Goal: Task Accomplishment & Management: Manage account settings

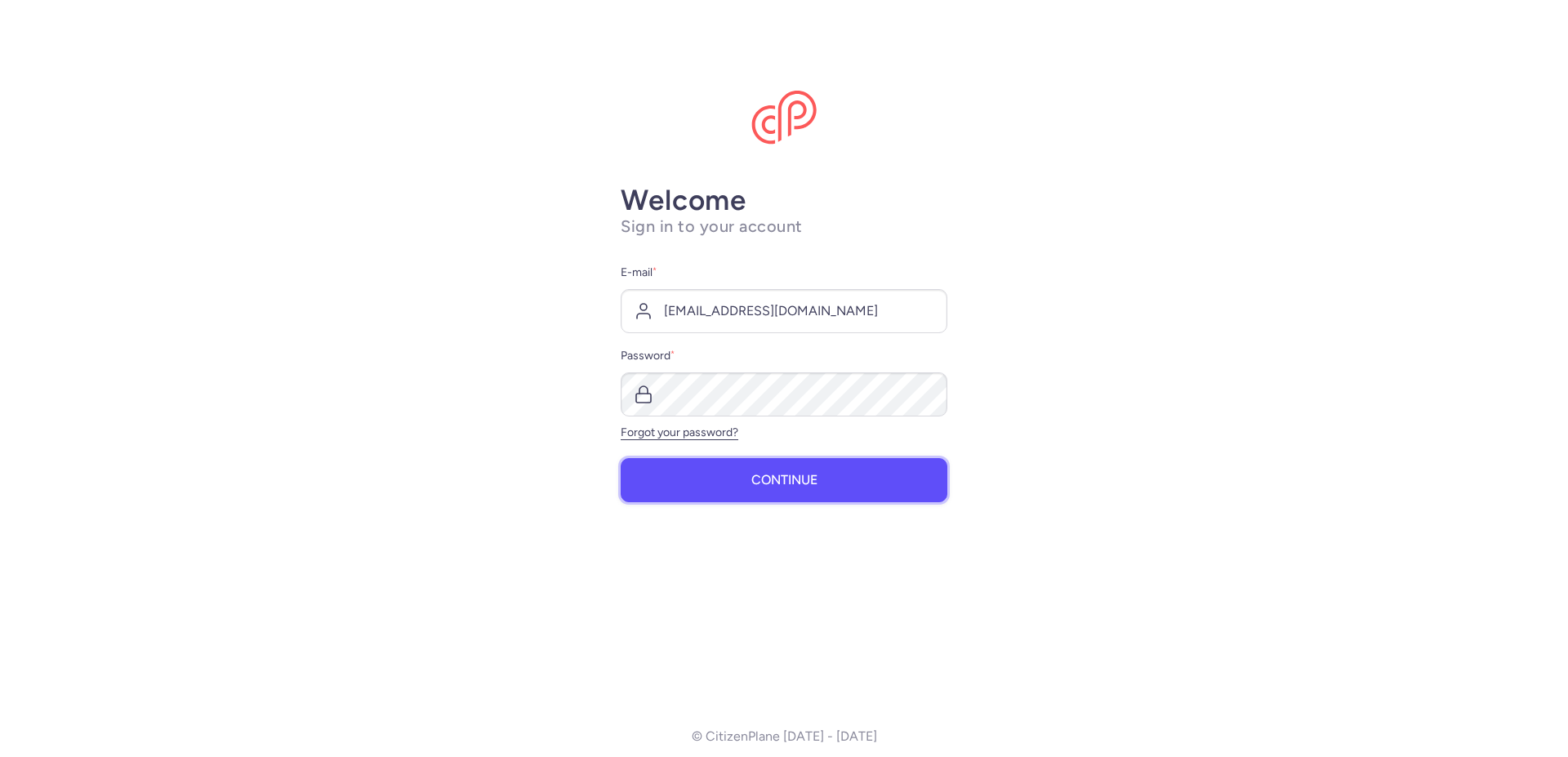
click at [757, 473] on span "Continue" at bounding box center [784, 479] width 66 height 15
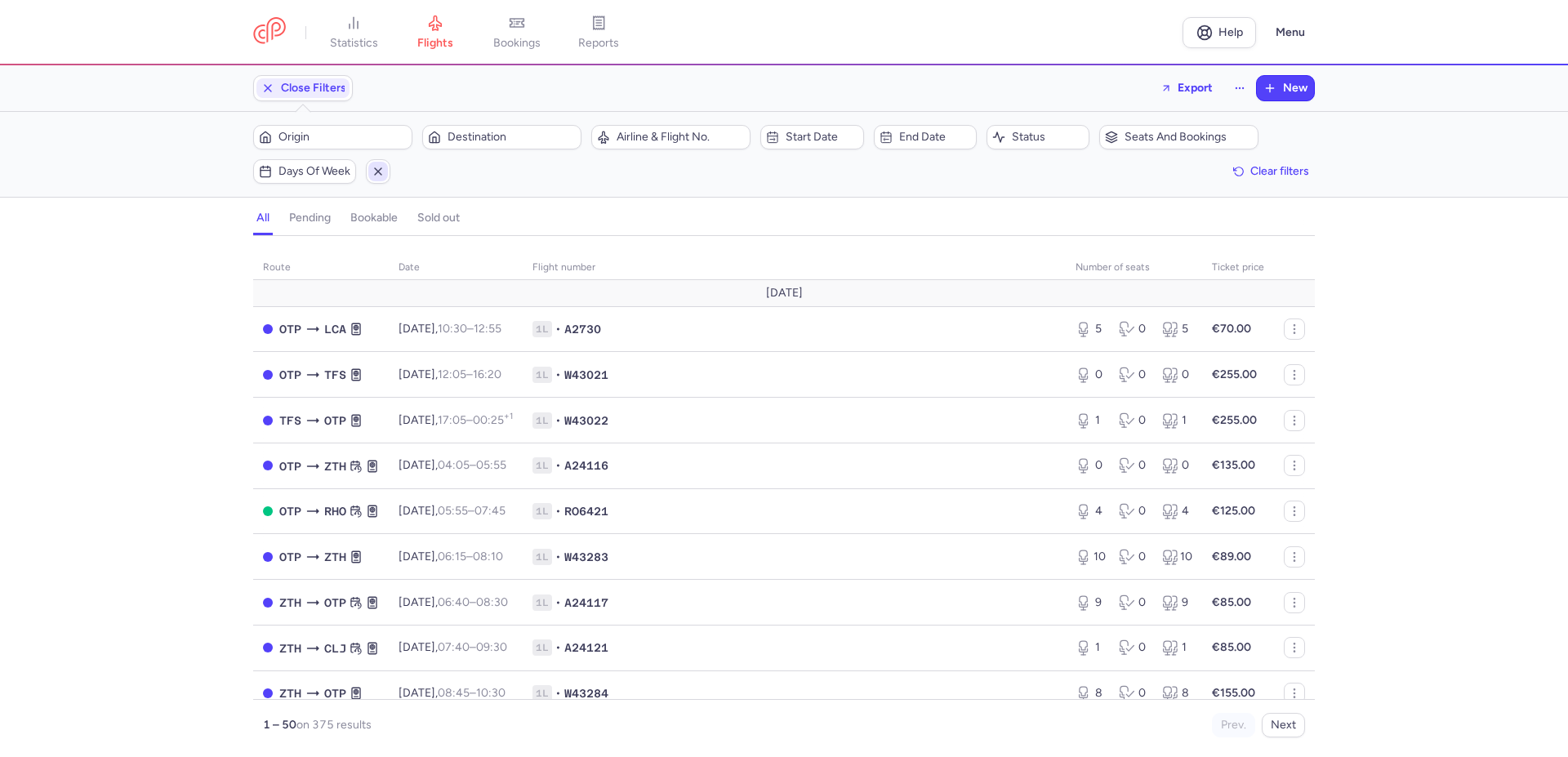
click at [384, 165] on span "button" at bounding box center [378, 171] width 19 height 19
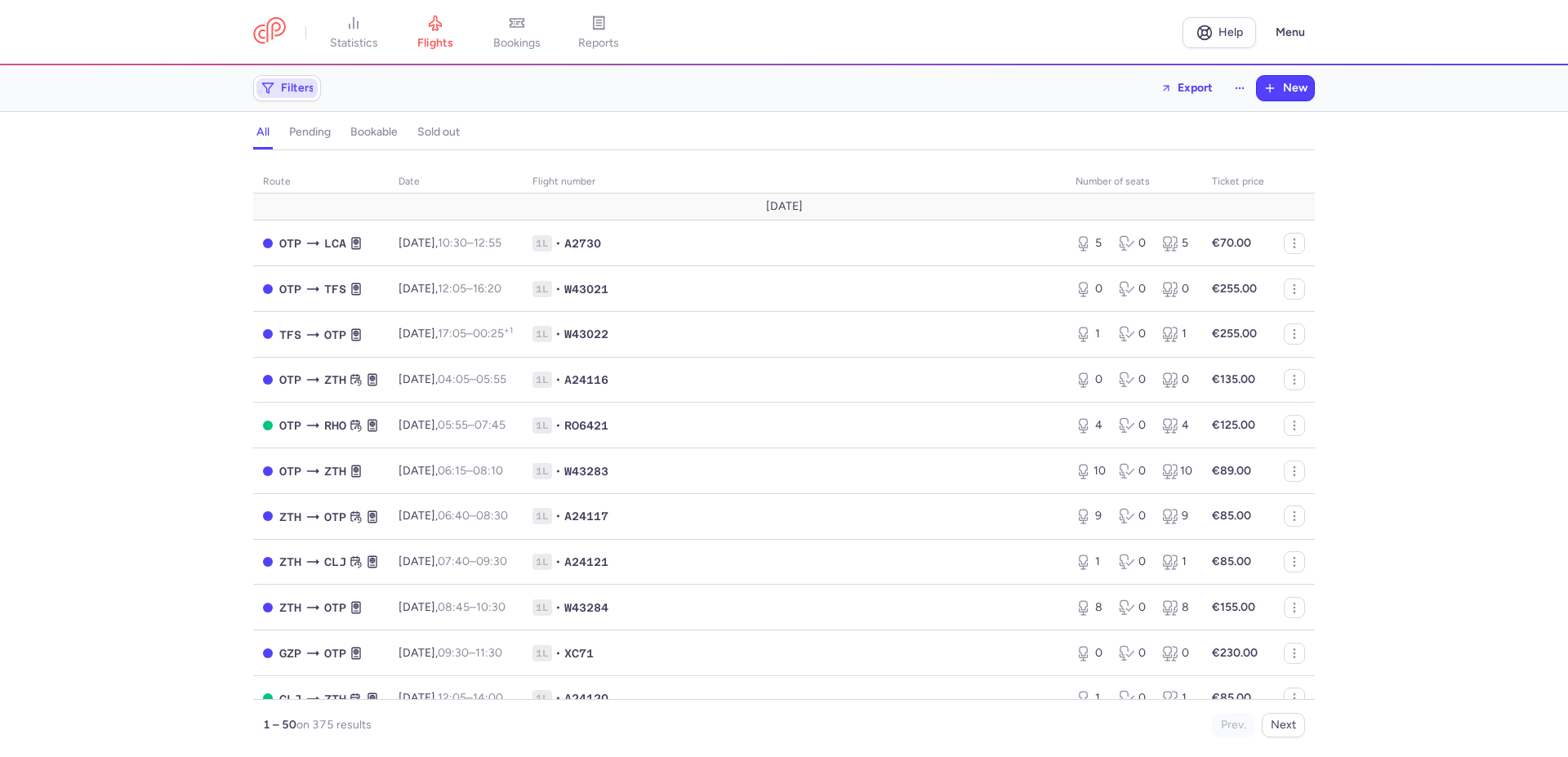
click at [293, 84] on span "Filters" at bounding box center [297, 88] width 33 height 13
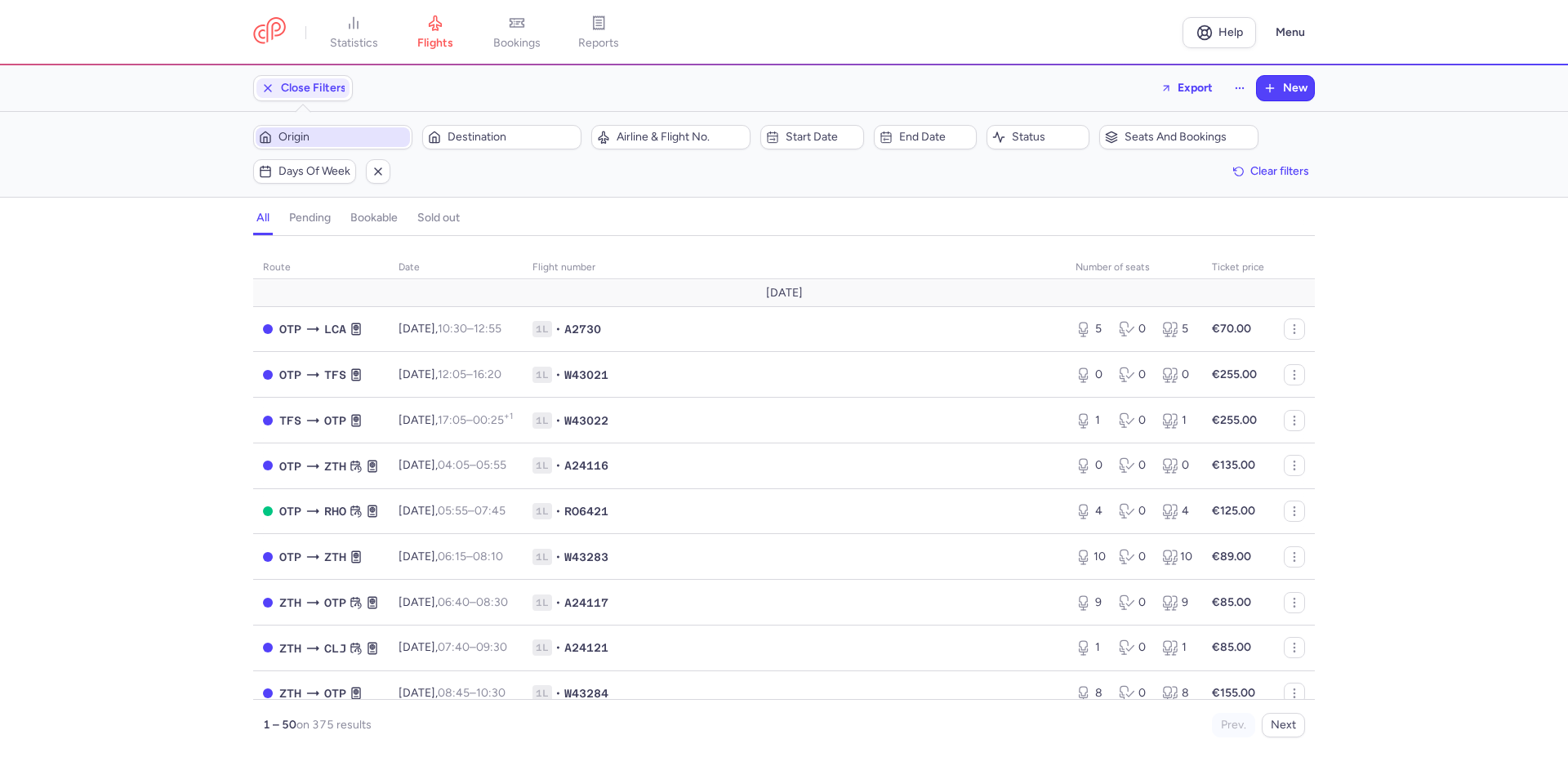
click at [355, 134] on span "Origin" at bounding box center [343, 136] width 129 height 13
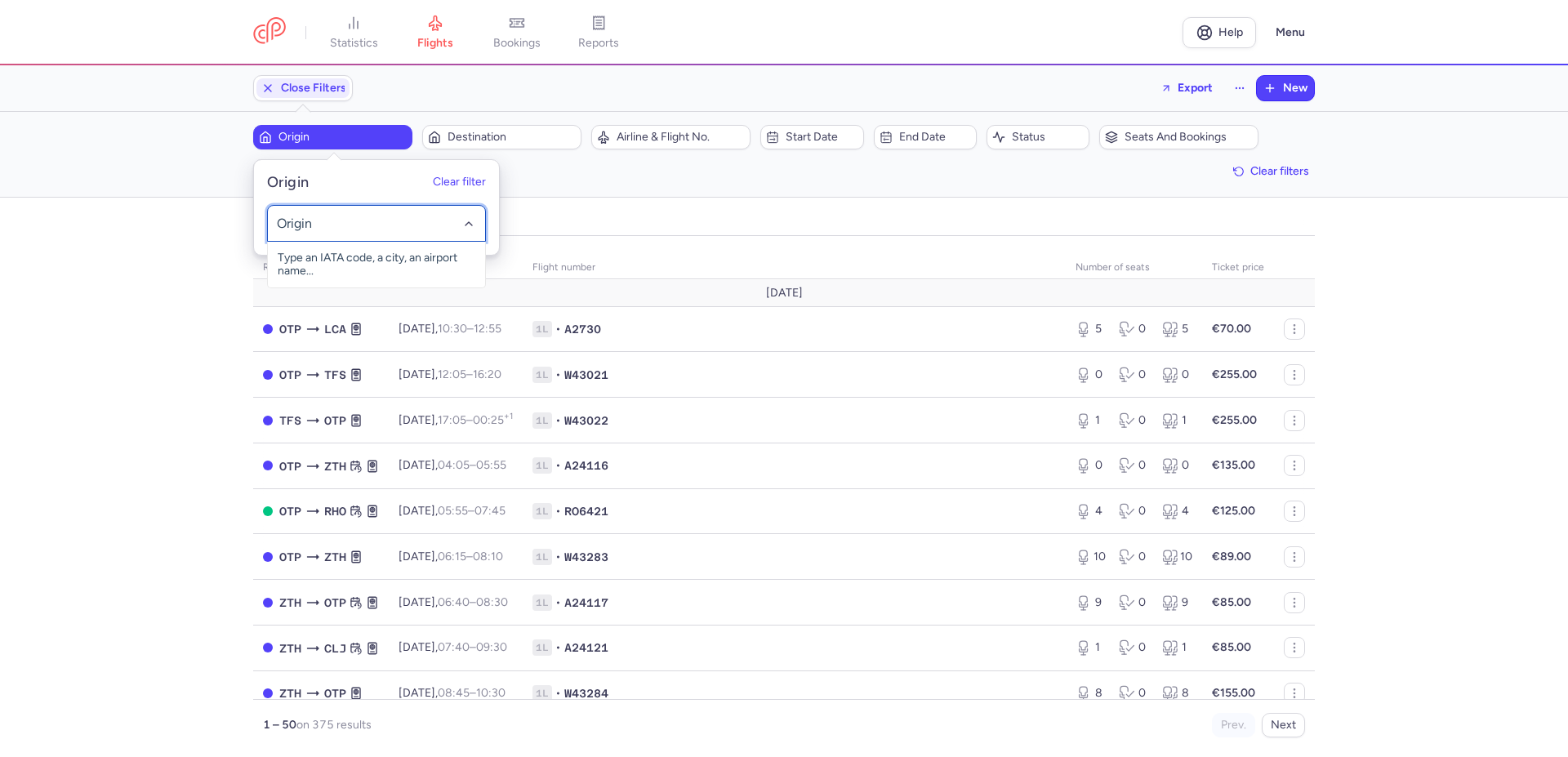
click at [334, 212] on div at bounding box center [376, 223] width 219 height 37
click at [328, 230] on input "-searchbox" at bounding box center [376, 224] width 200 height 18
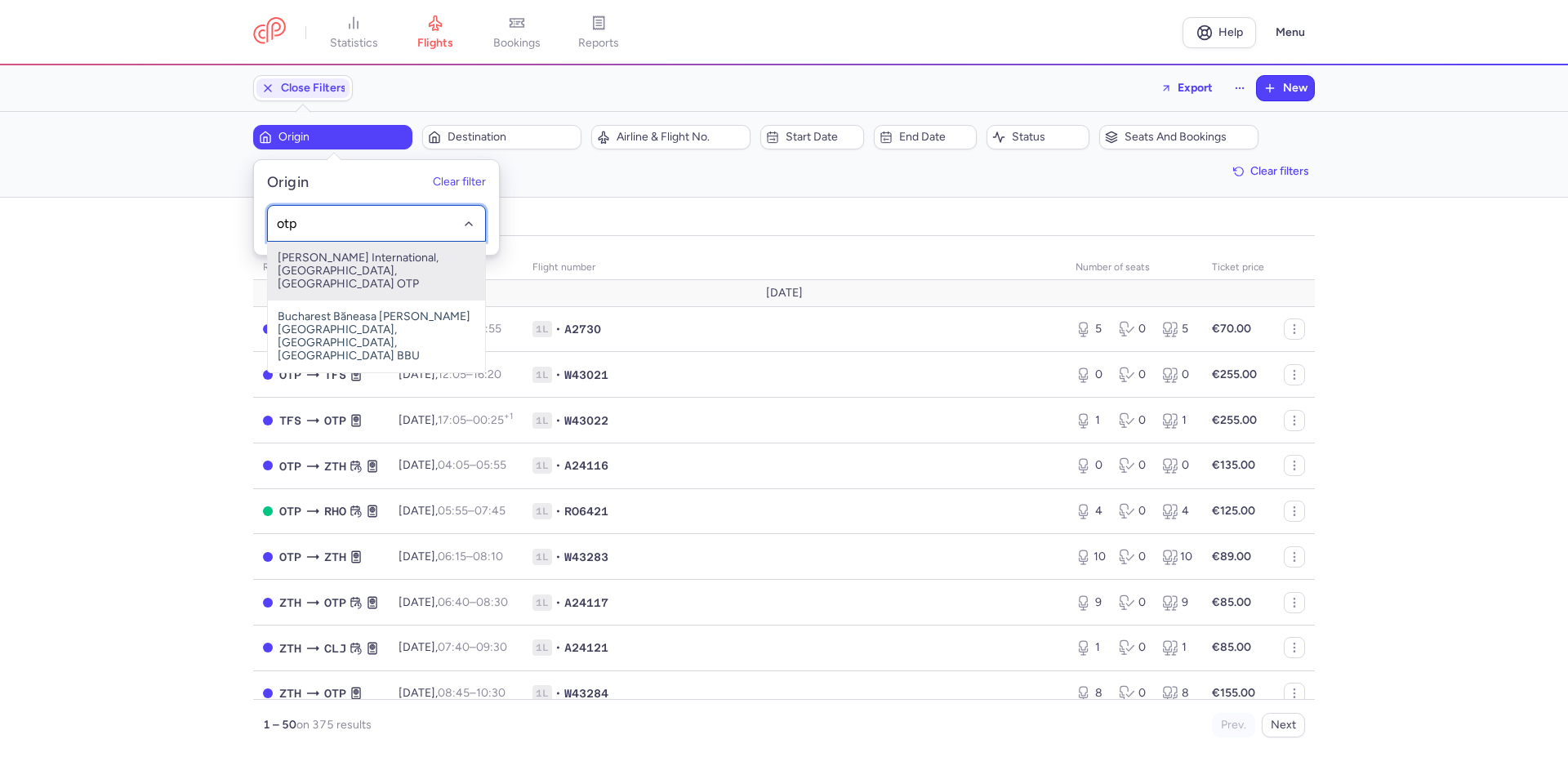
drag, startPoint x: 342, startPoint y: 255, endPoint x: 476, endPoint y: 159, distance: 164.8
click at [360, 236] on div "otp [PERSON_NAME] International, [GEOGRAPHIC_DATA], [GEOGRAPHIC_DATA] OTP [GEOG…" at bounding box center [376, 223] width 219 height 37
click at [392, 256] on span "[PERSON_NAME] International, [GEOGRAPHIC_DATA], [GEOGRAPHIC_DATA] OTP" at bounding box center [376, 271] width 217 height 58
type input "otp"
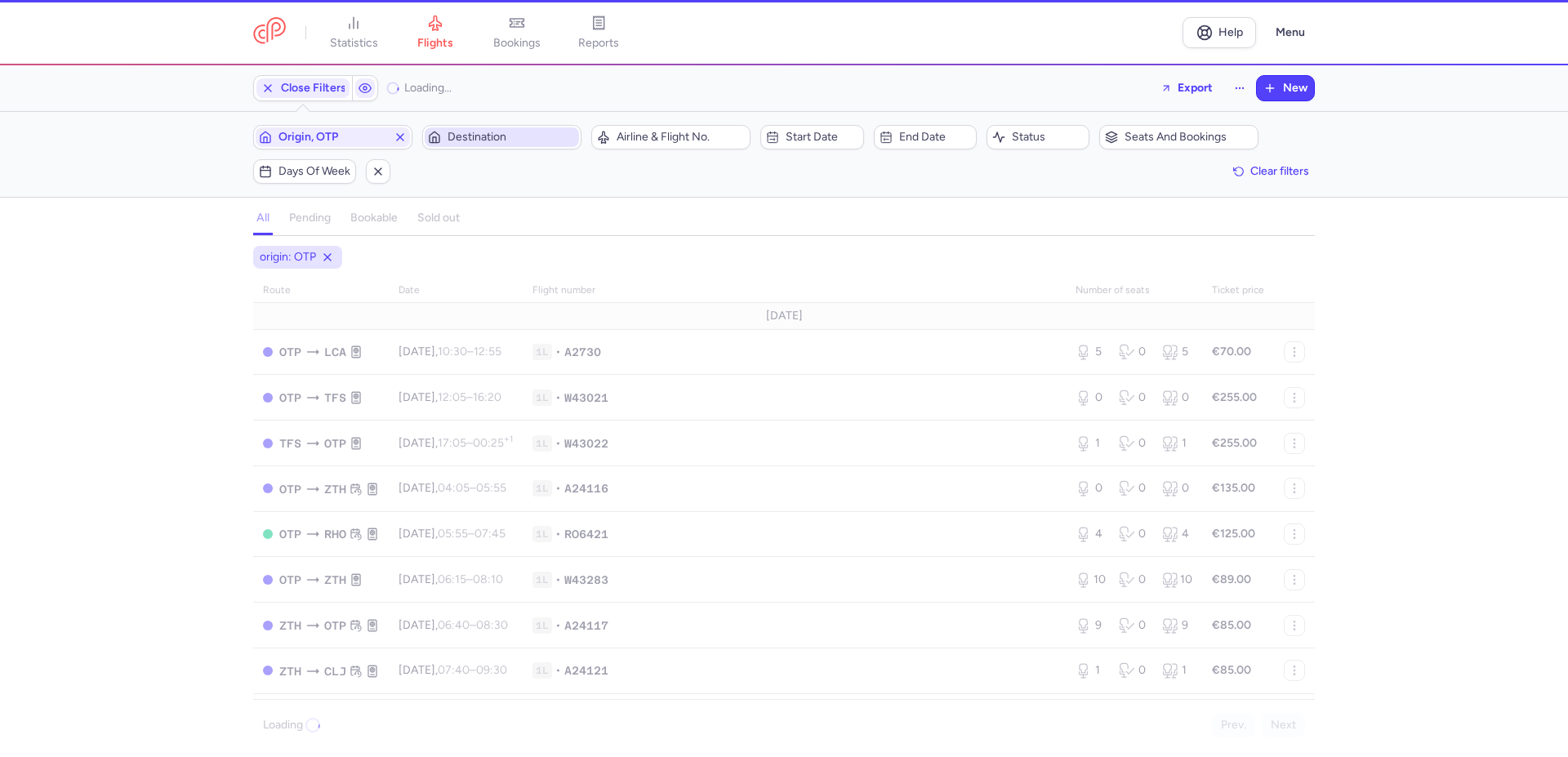
click at [483, 132] on span "Destination" at bounding box center [511, 136] width 129 height 13
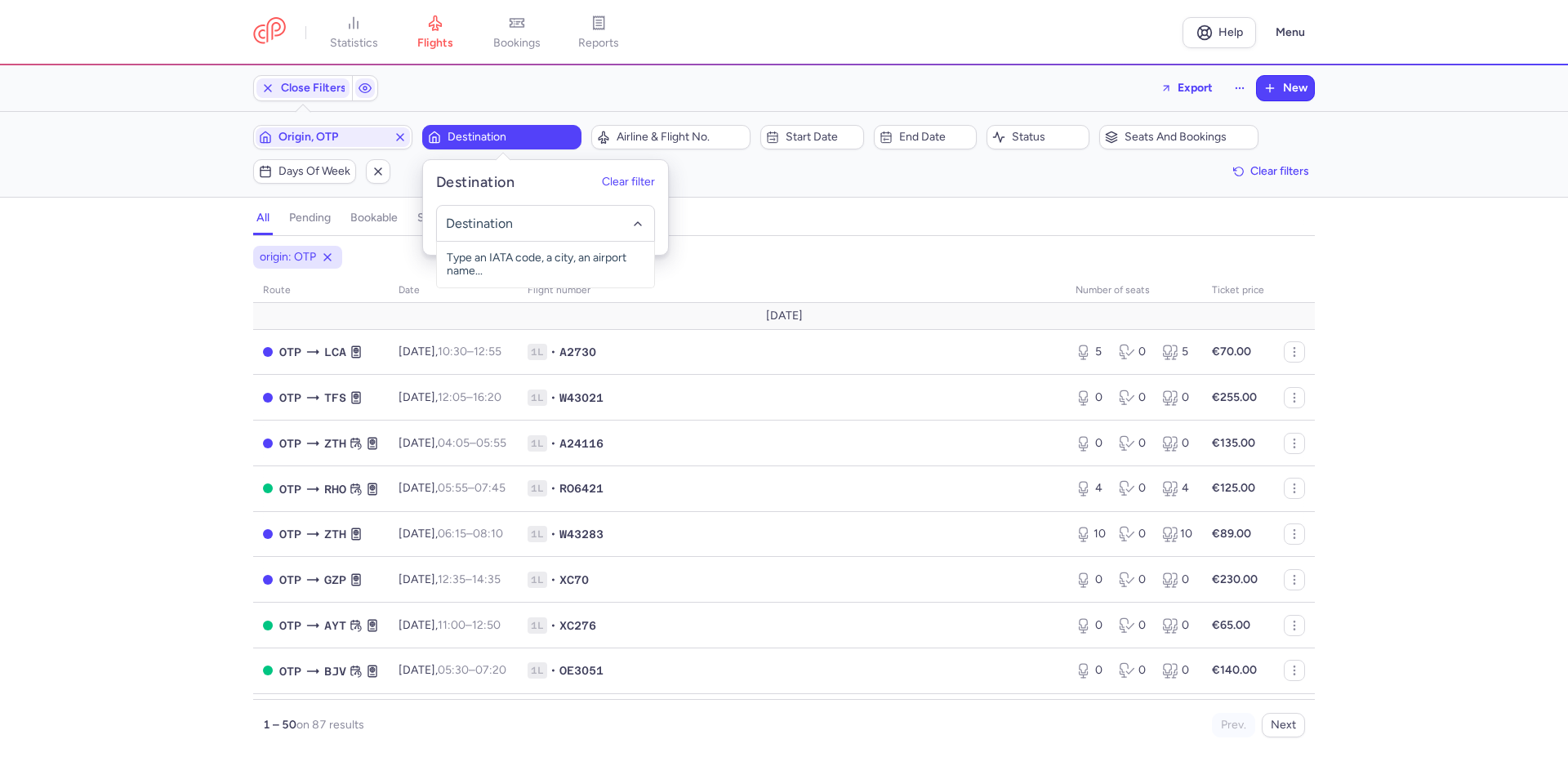
click at [495, 229] on input "-searchbox" at bounding box center [545, 224] width 200 height 18
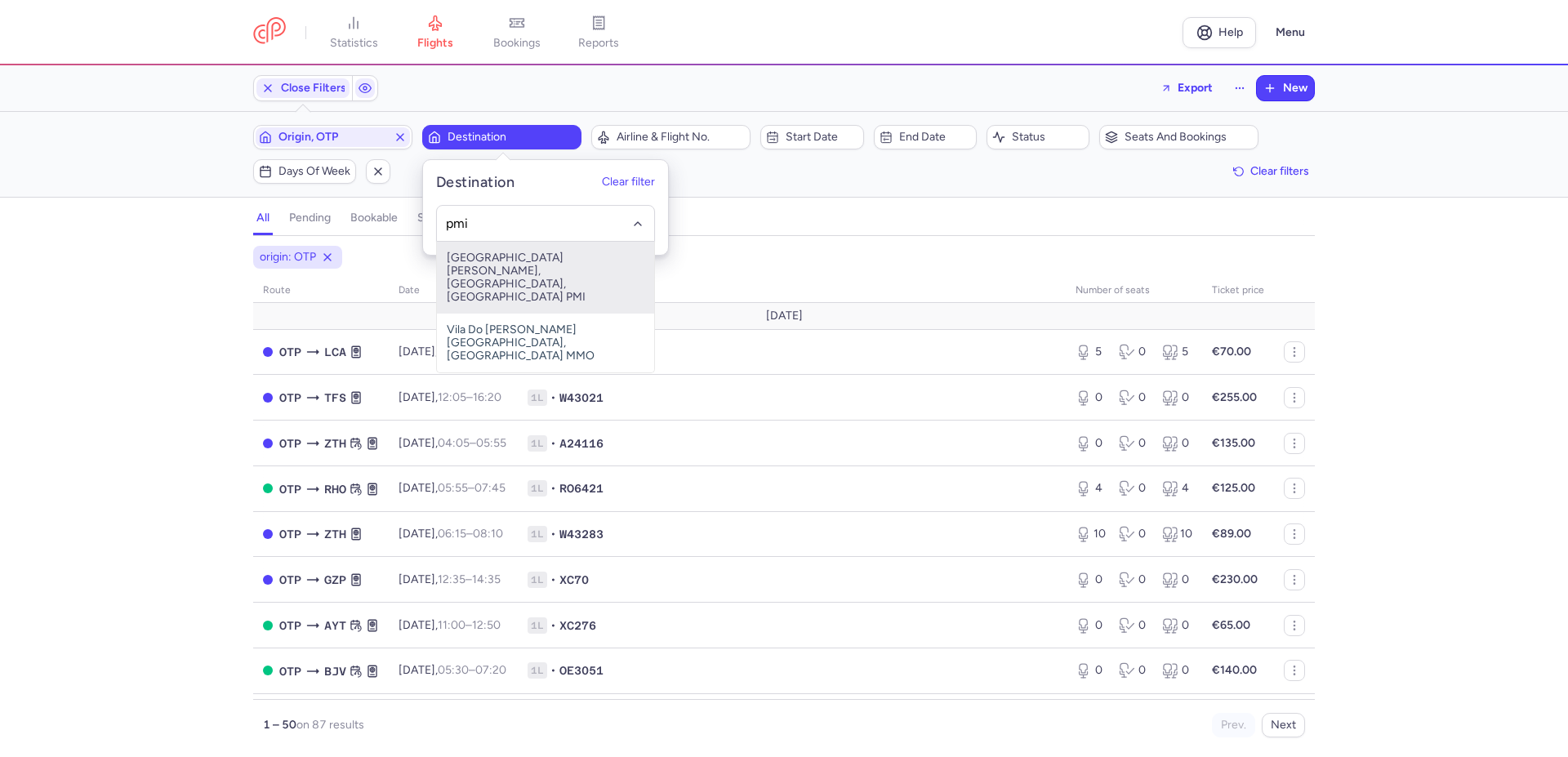
click at [527, 262] on span "[GEOGRAPHIC_DATA][PERSON_NAME], [GEOGRAPHIC_DATA], [GEOGRAPHIC_DATA] PMI" at bounding box center [545, 278] width 217 height 72
type input "pmi"
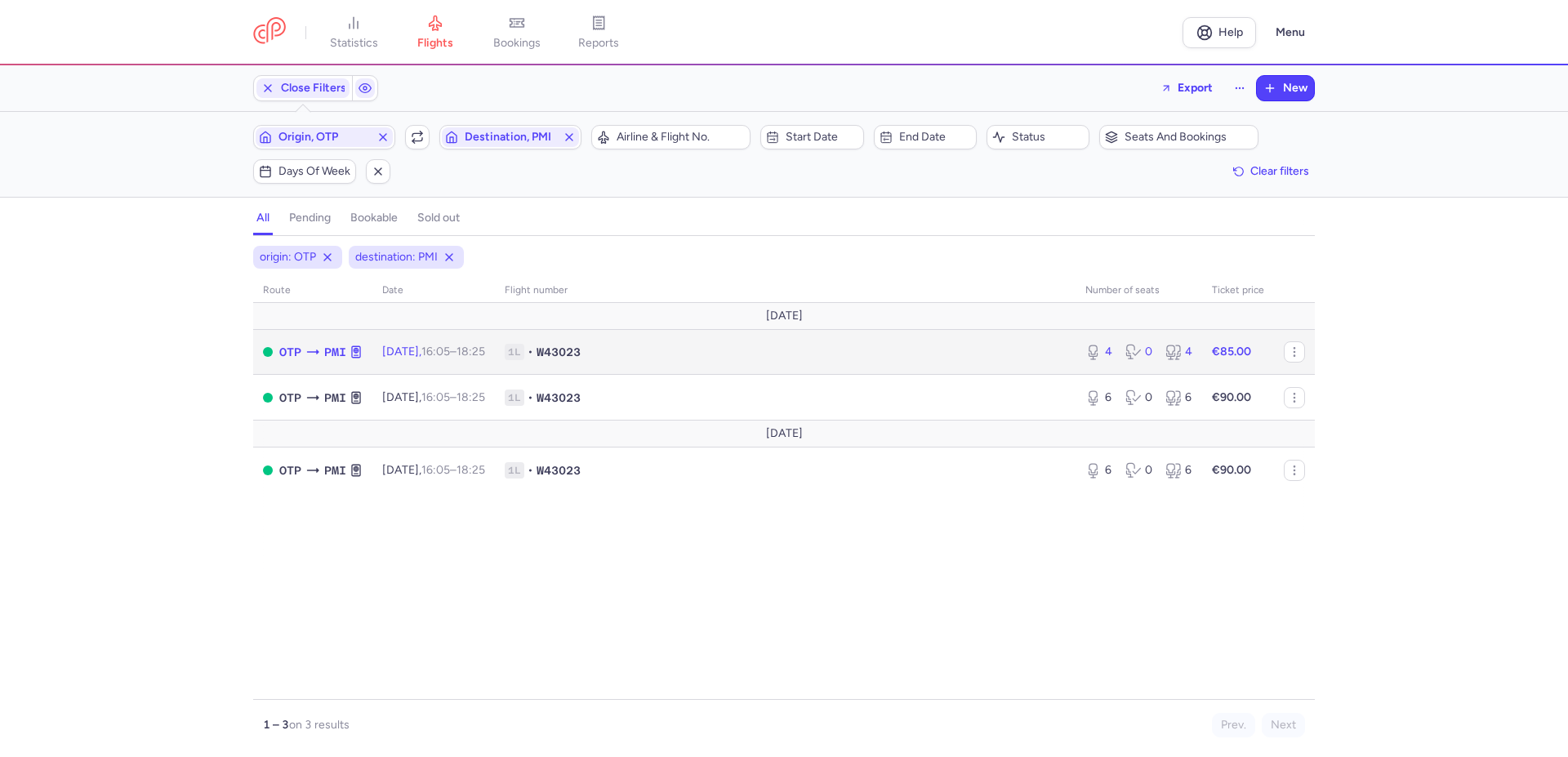
click at [1255, 347] on td "€85.00" at bounding box center [1238, 352] width 72 height 46
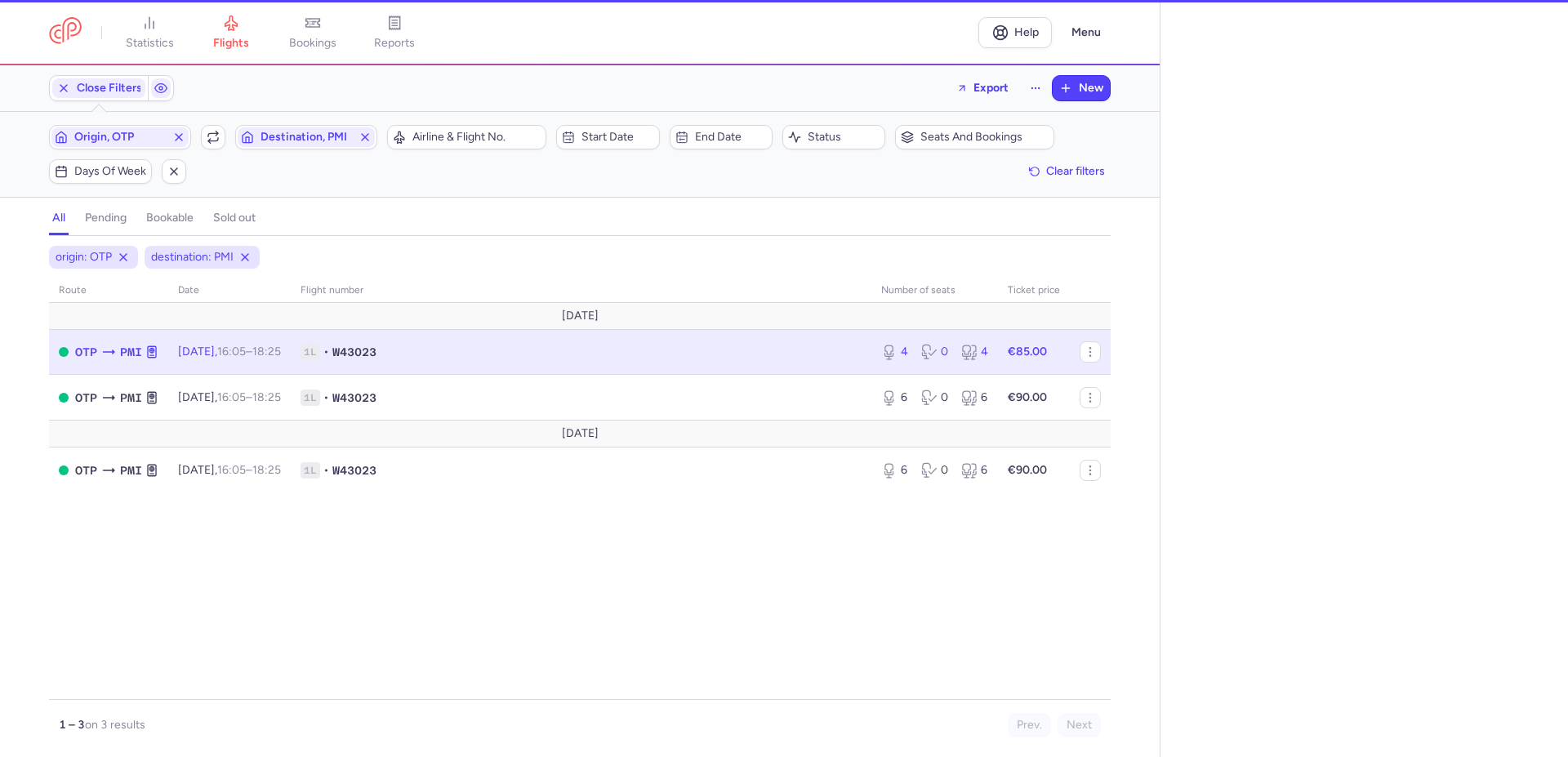
select select "hours"
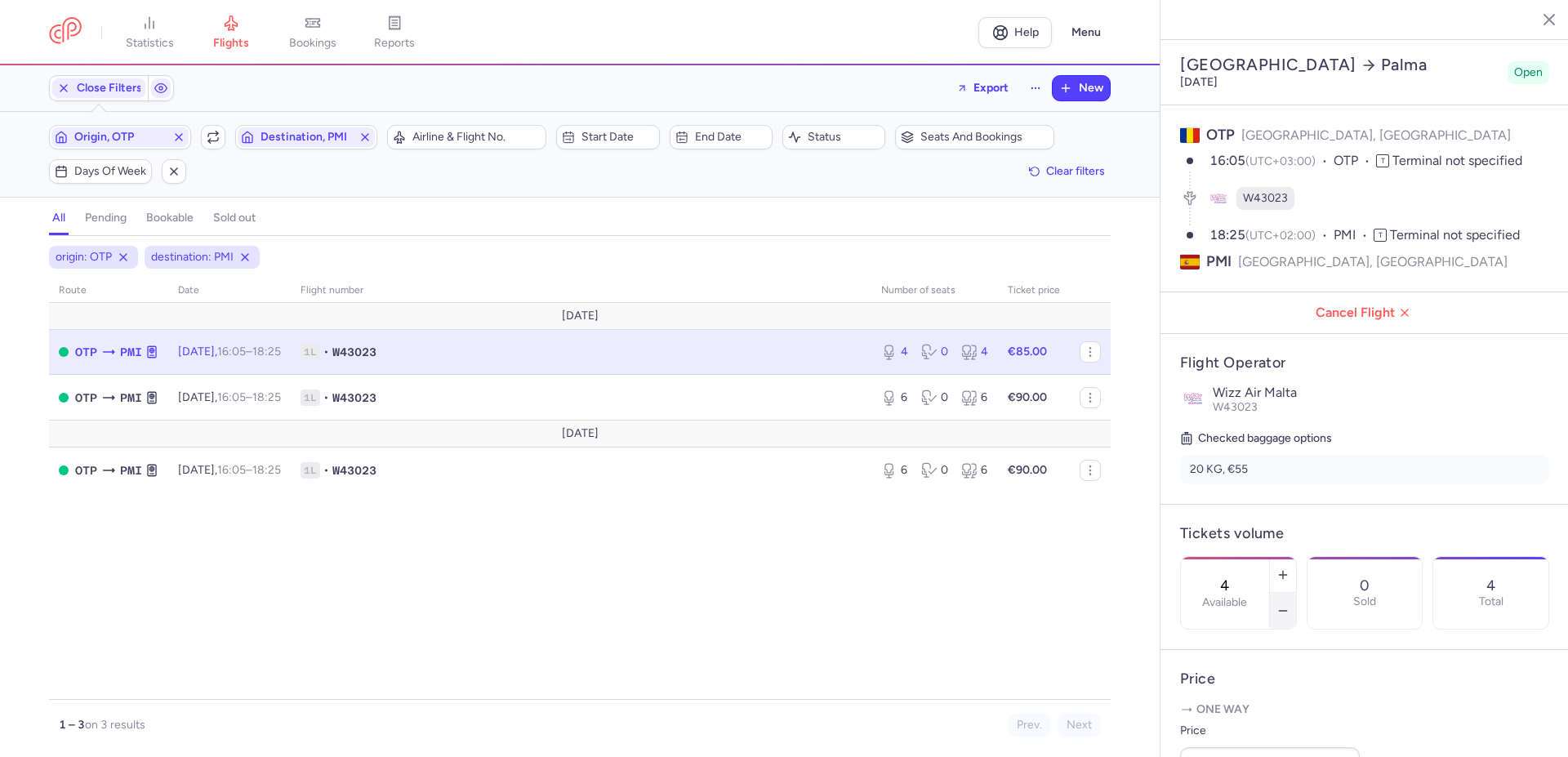
click at [1289, 604] on icon "button" at bounding box center [1283, 610] width 13 height 13
type input "3"
click at [1240, 725] on span "Save changes" at bounding box center [1234, 725] width 81 height 15
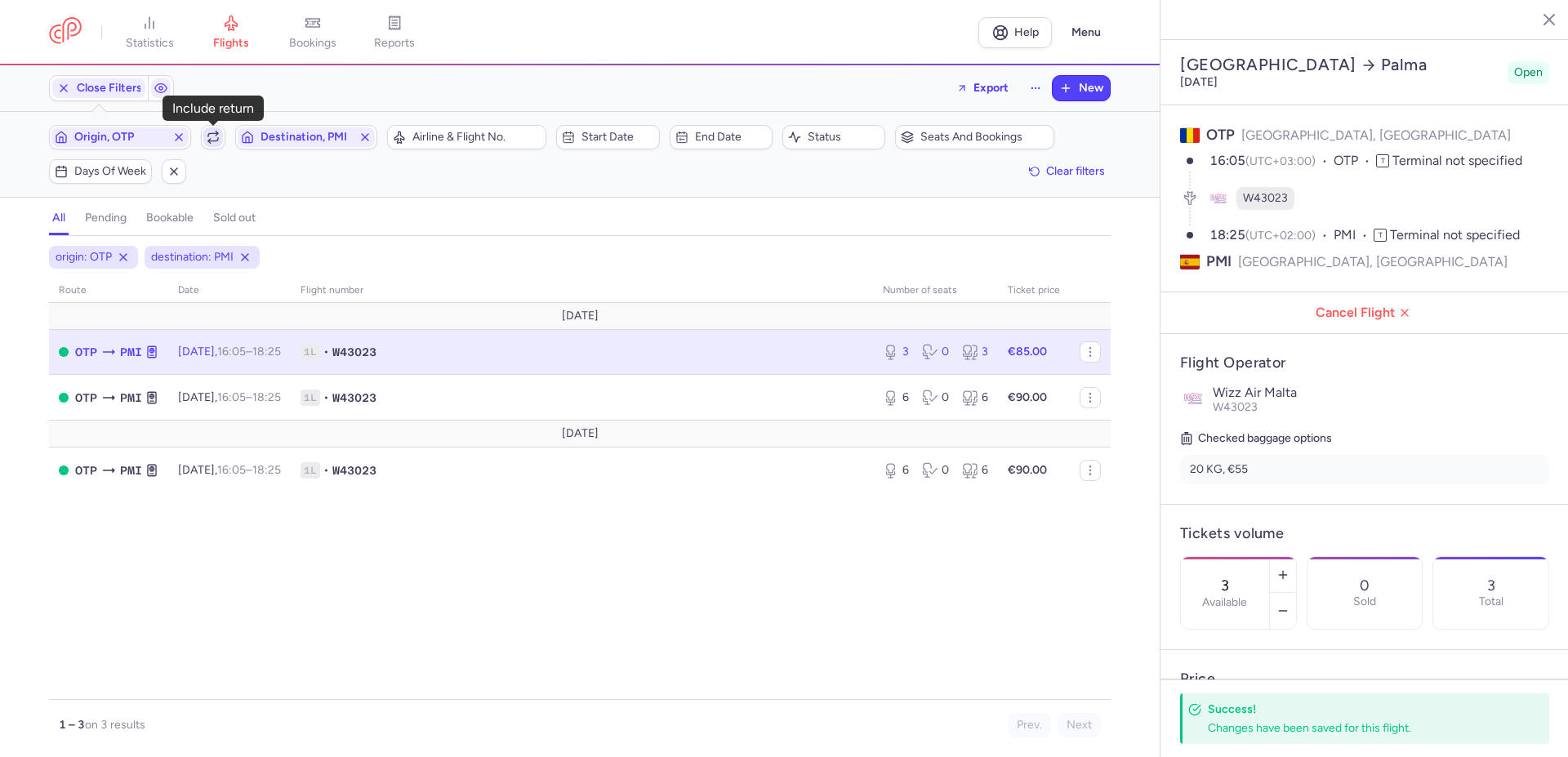
click at [215, 142] on icon "button" at bounding box center [212, 136] width 13 height 13
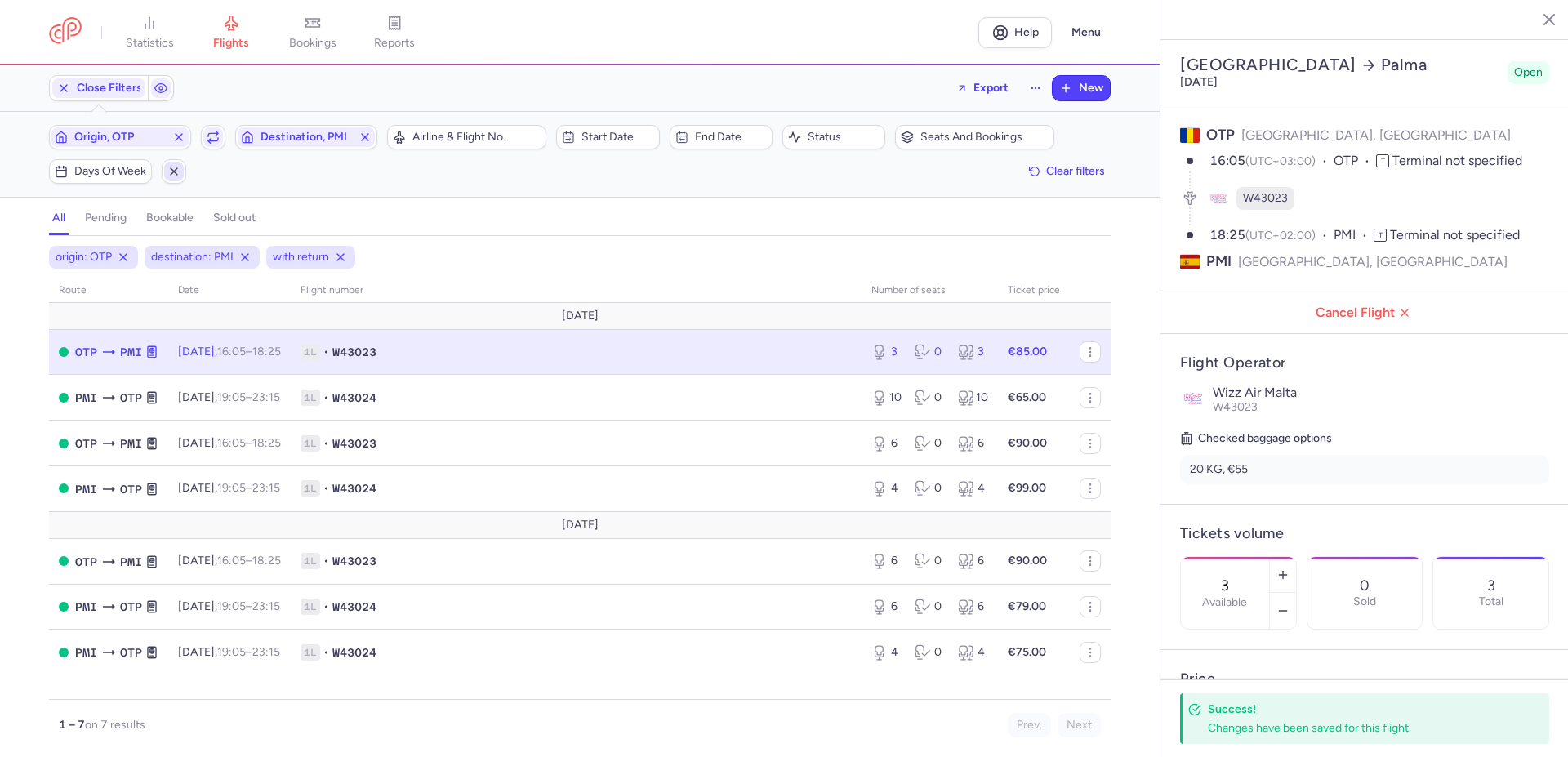
click at [172, 174] on icon "button" at bounding box center [173, 170] width 13 height 13
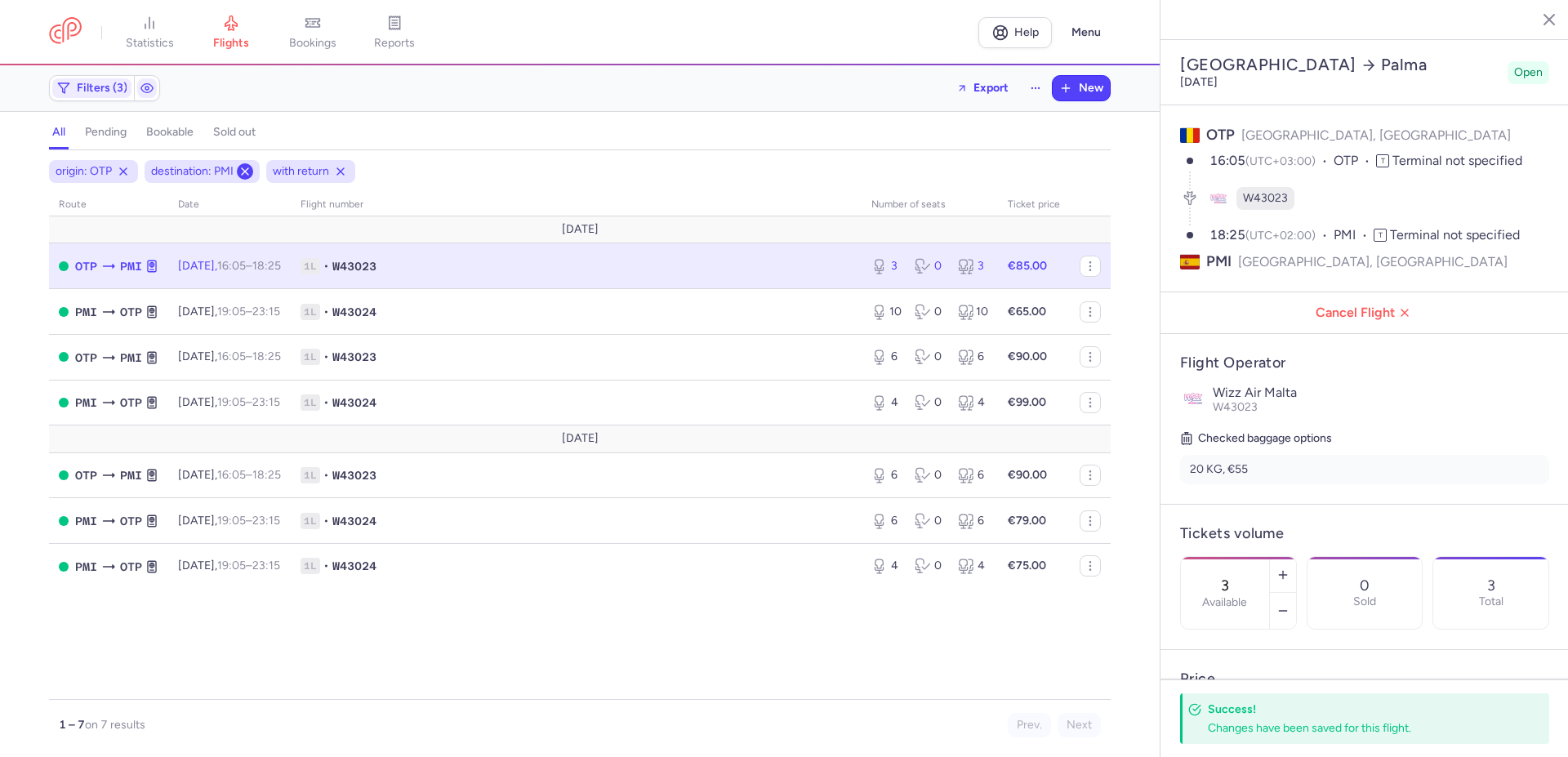
click at [243, 170] on icon at bounding box center [244, 170] width 13 height 13
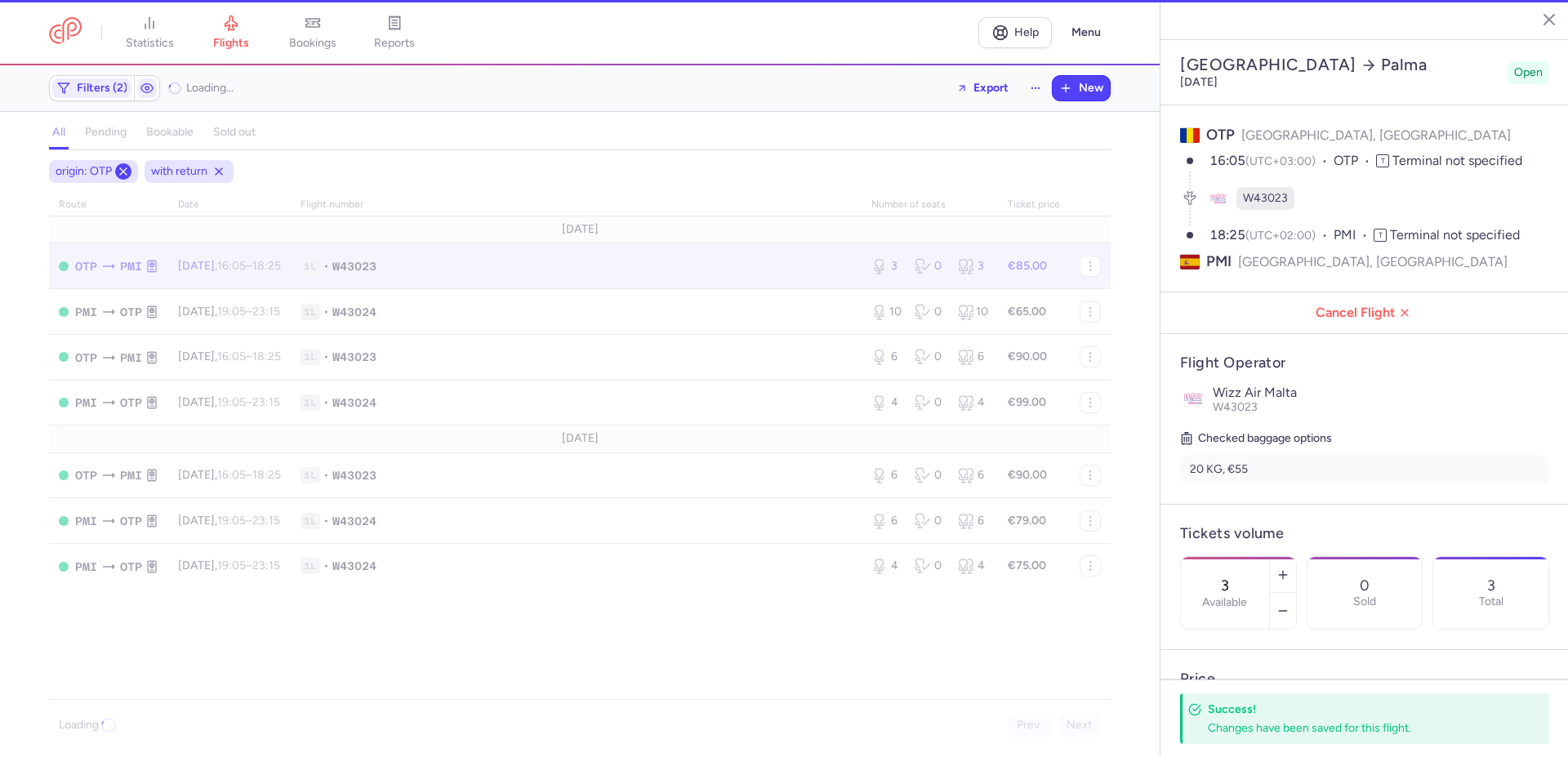
click at [128, 168] on icon at bounding box center [123, 170] width 13 height 13
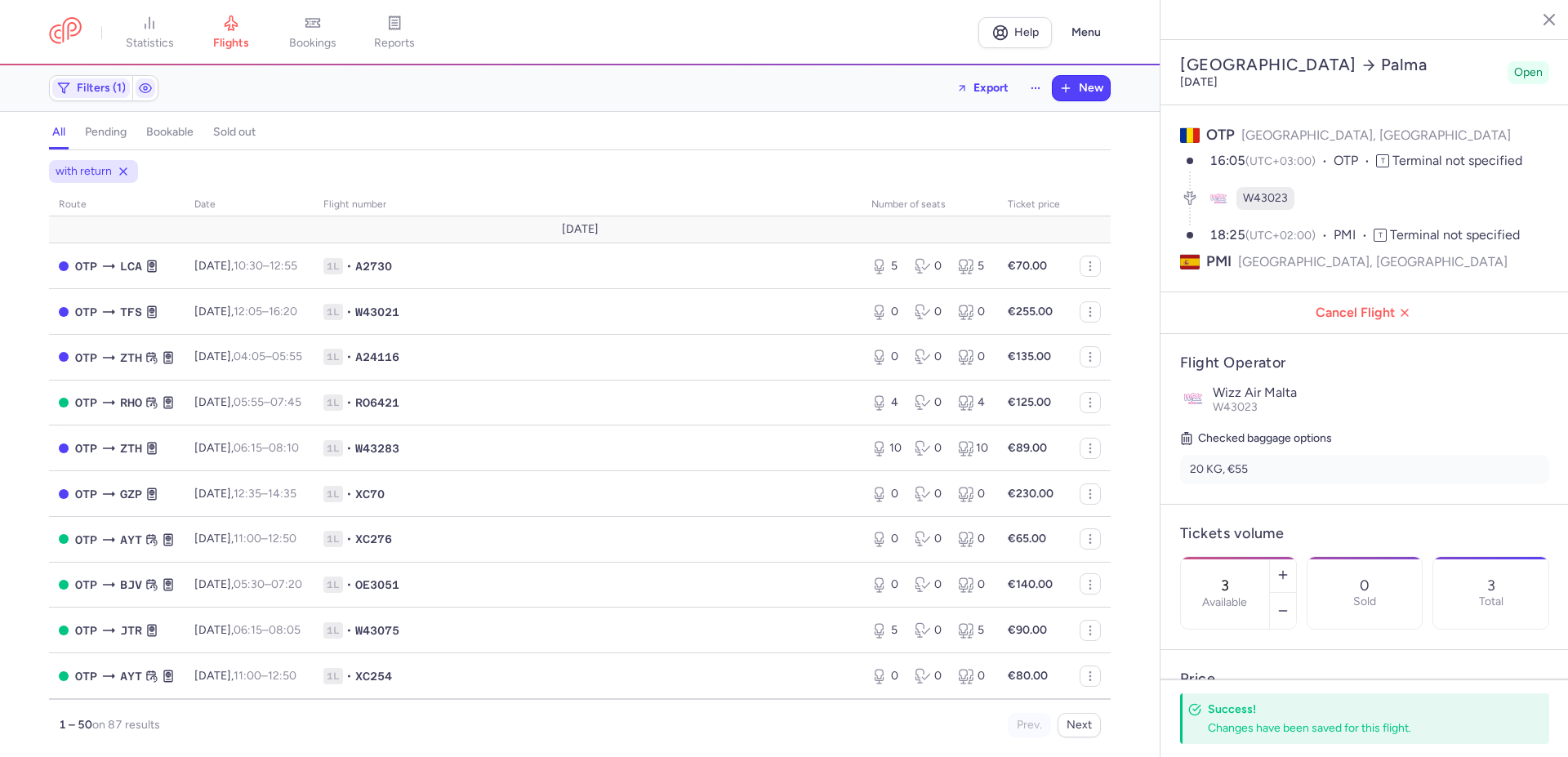
click at [220, 169] on div "with return" at bounding box center [579, 171] width 1068 height 29
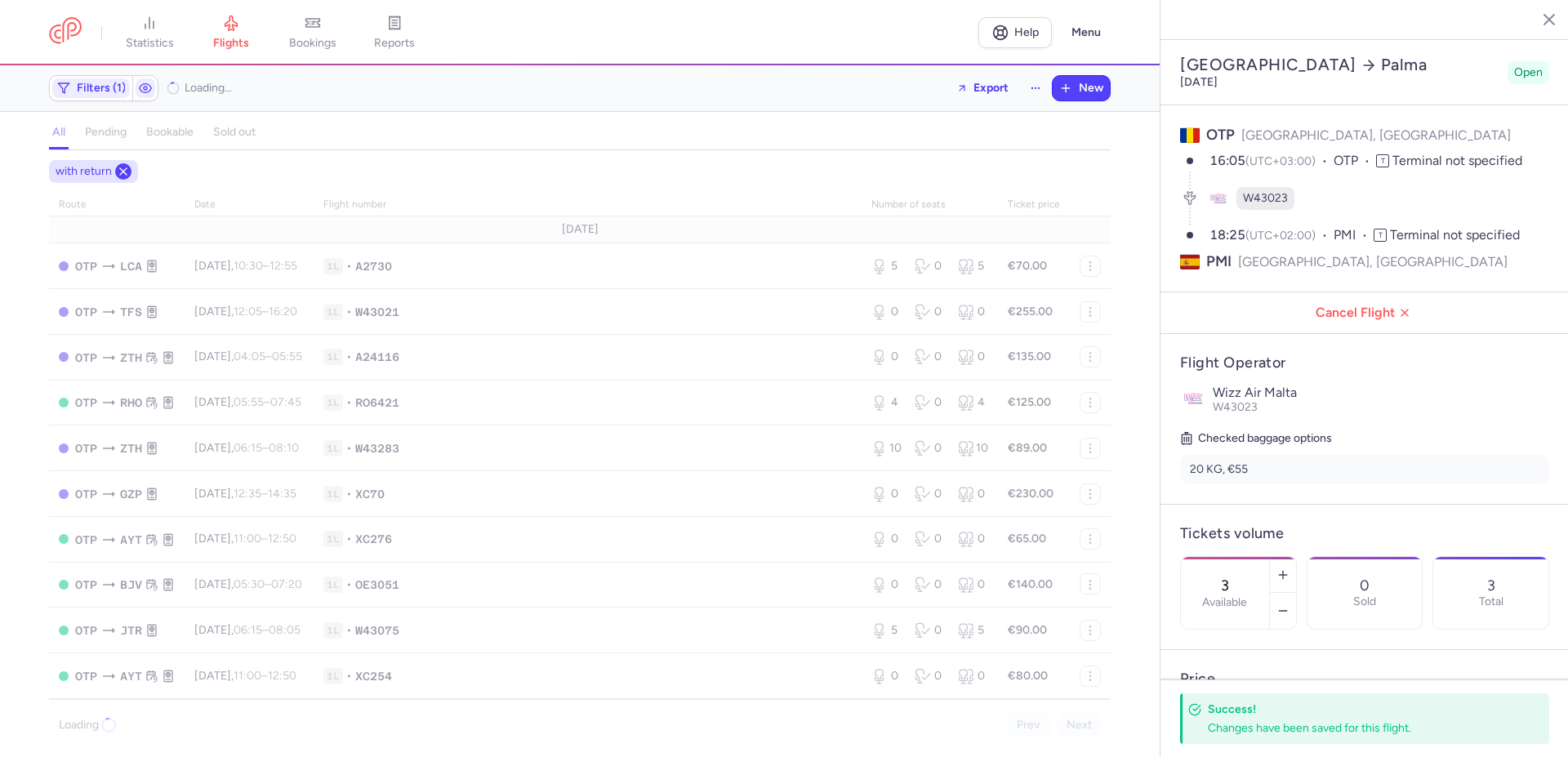
click at [119, 174] on icon at bounding box center [123, 170] width 13 height 13
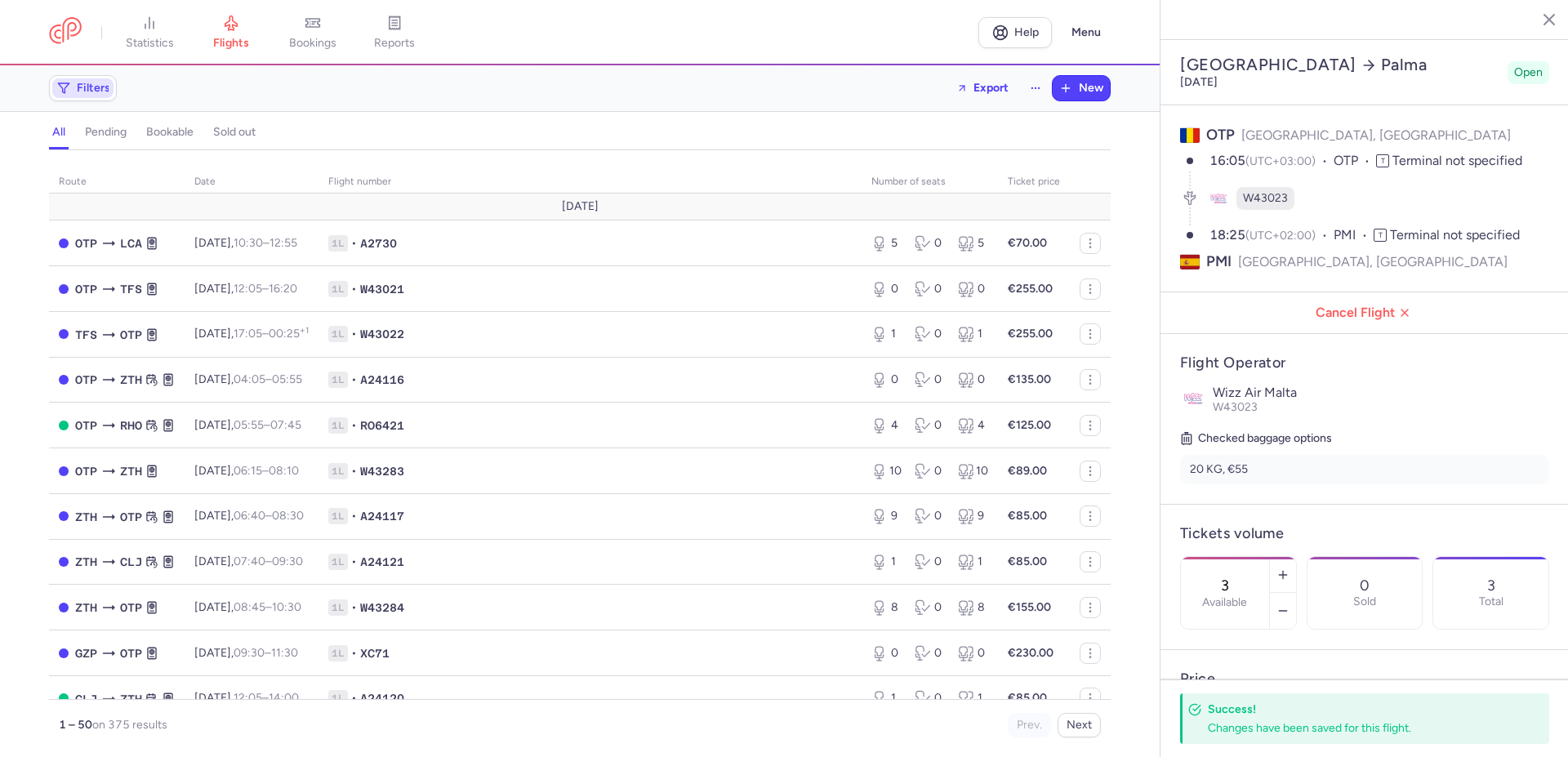
click at [84, 89] on span "Filters" at bounding box center [93, 88] width 33 height 13
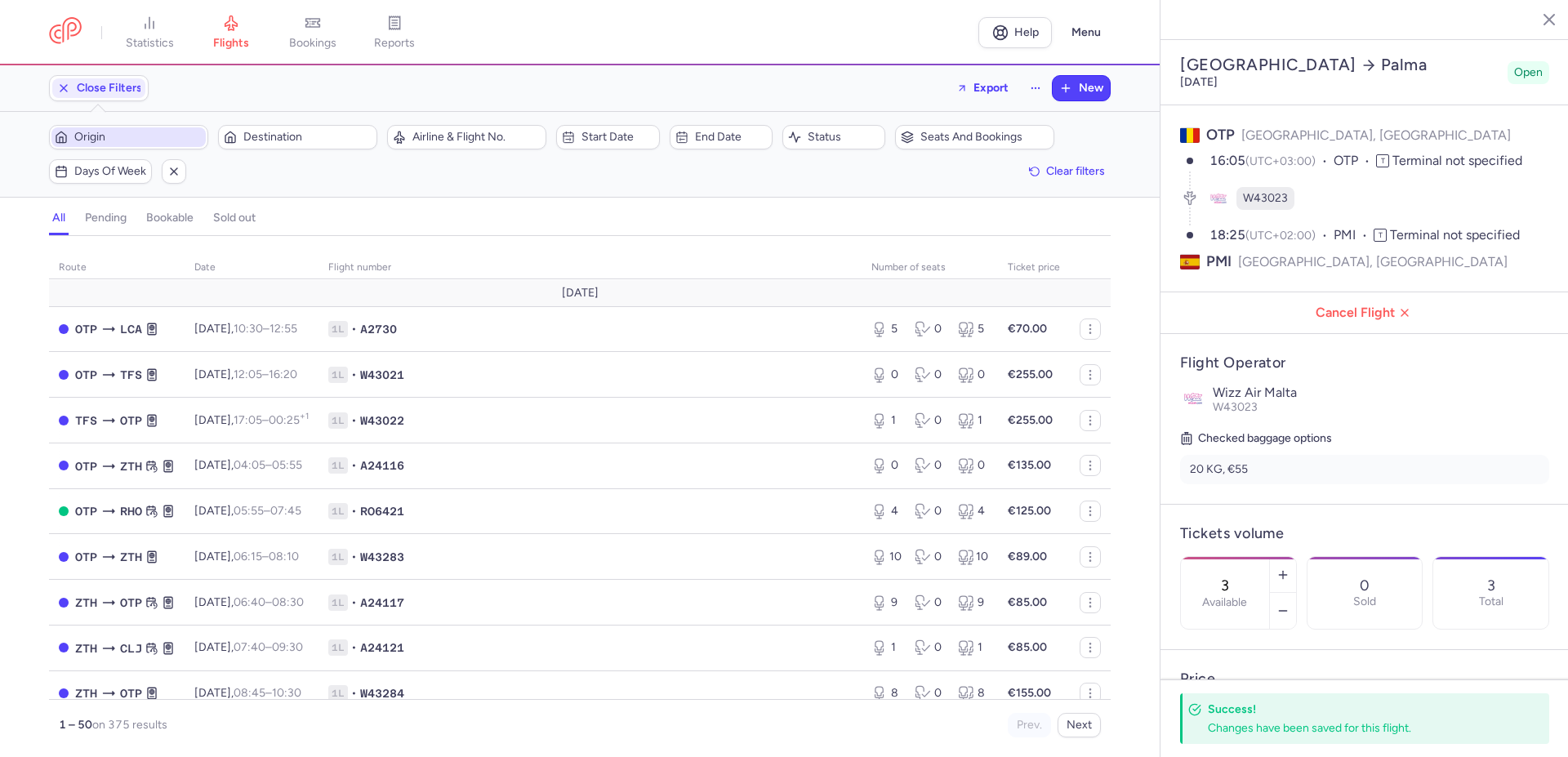
click at [153, 136] on span "Origin" at bounding box center [138, 136] width 129 height 13
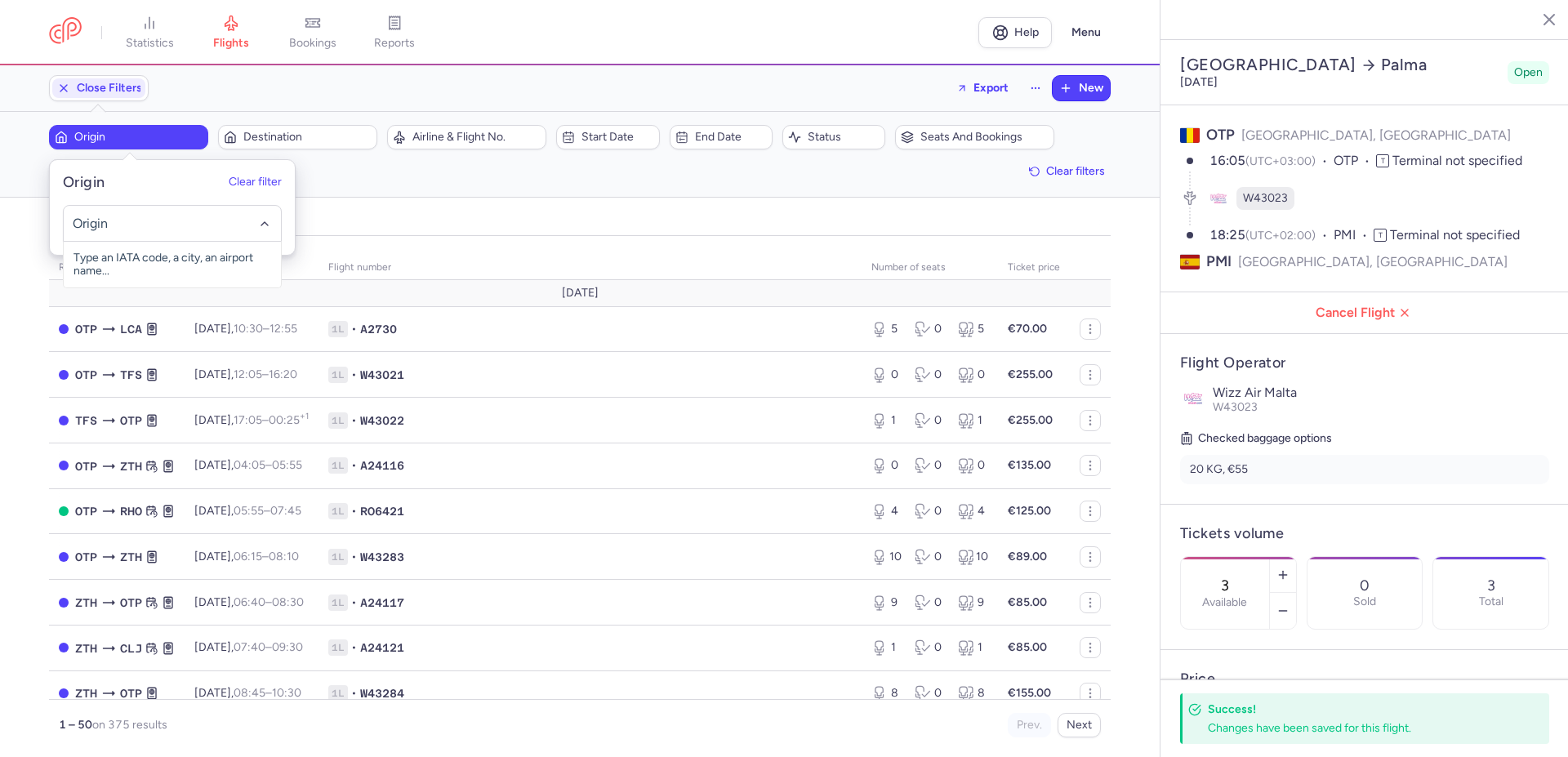
click at [125, 221] on input "-searchbox" at bounding box center [172, 224] width 200 height 18
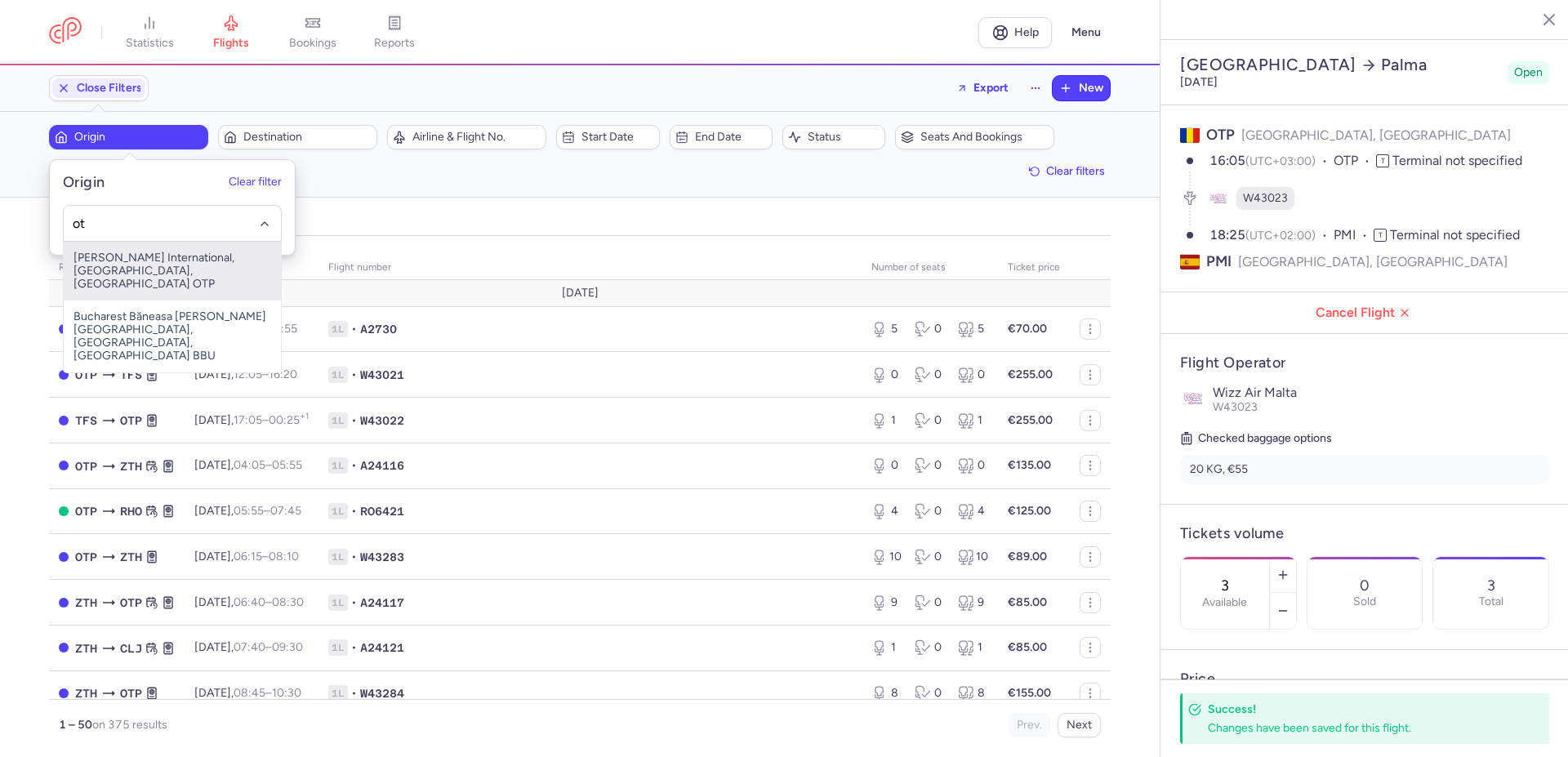
type input "o"
click at [174, 269] on span "[GEOGRAPHIC_DATA][PERSON_NAME], [GEOGRAPHIC_DATA], [GEOGRAPHIC_DATA] PMI" at bounding box center [171, 278] width 217 height 72
type input "pmi"
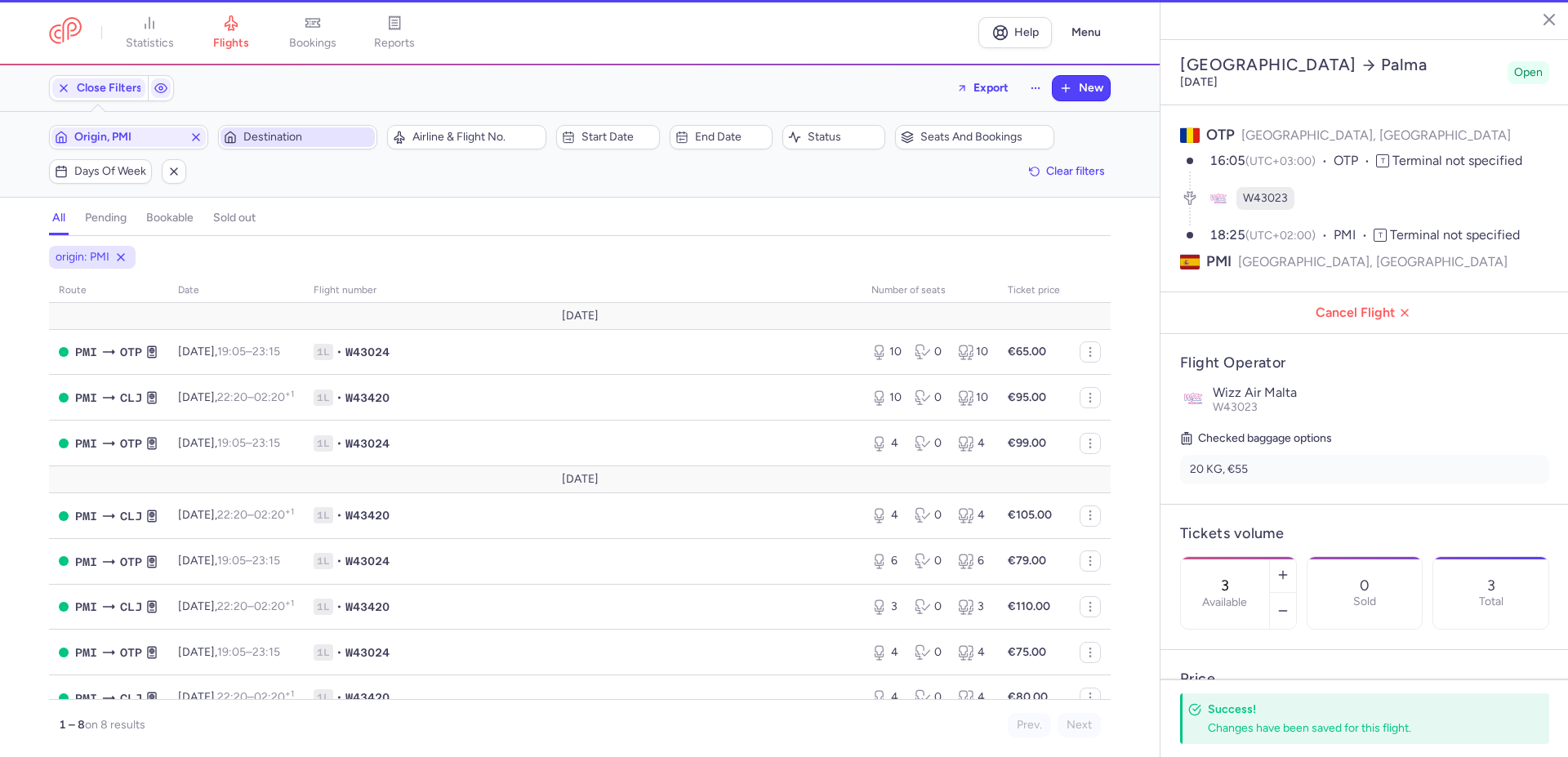
click at [285, 138] on span "Destination" at bounding box center [308, 136] width 129 height 13
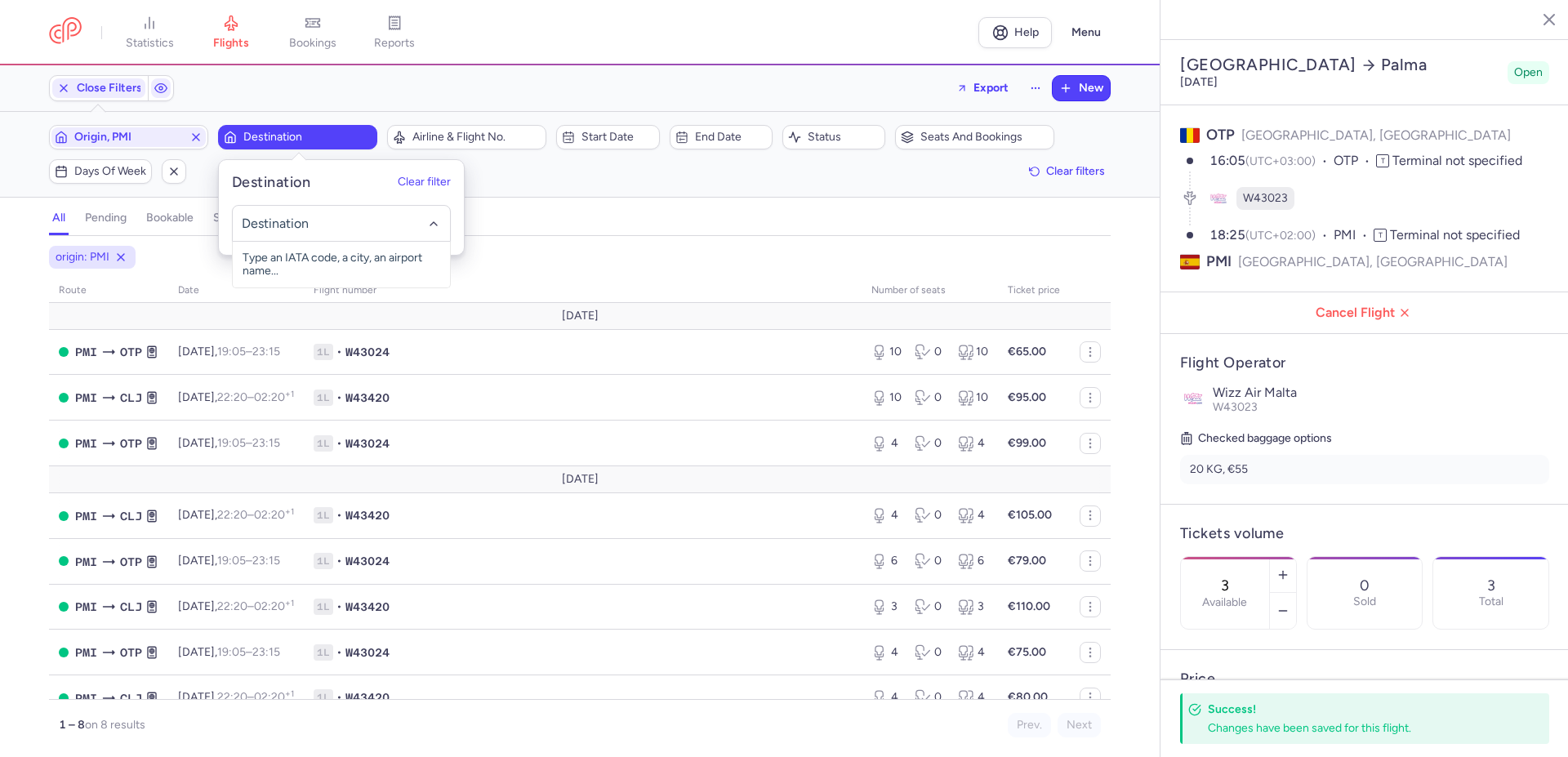
click at [259, 224] on input "-searchbox" at bounding box center [341, 224] width 200 height 18
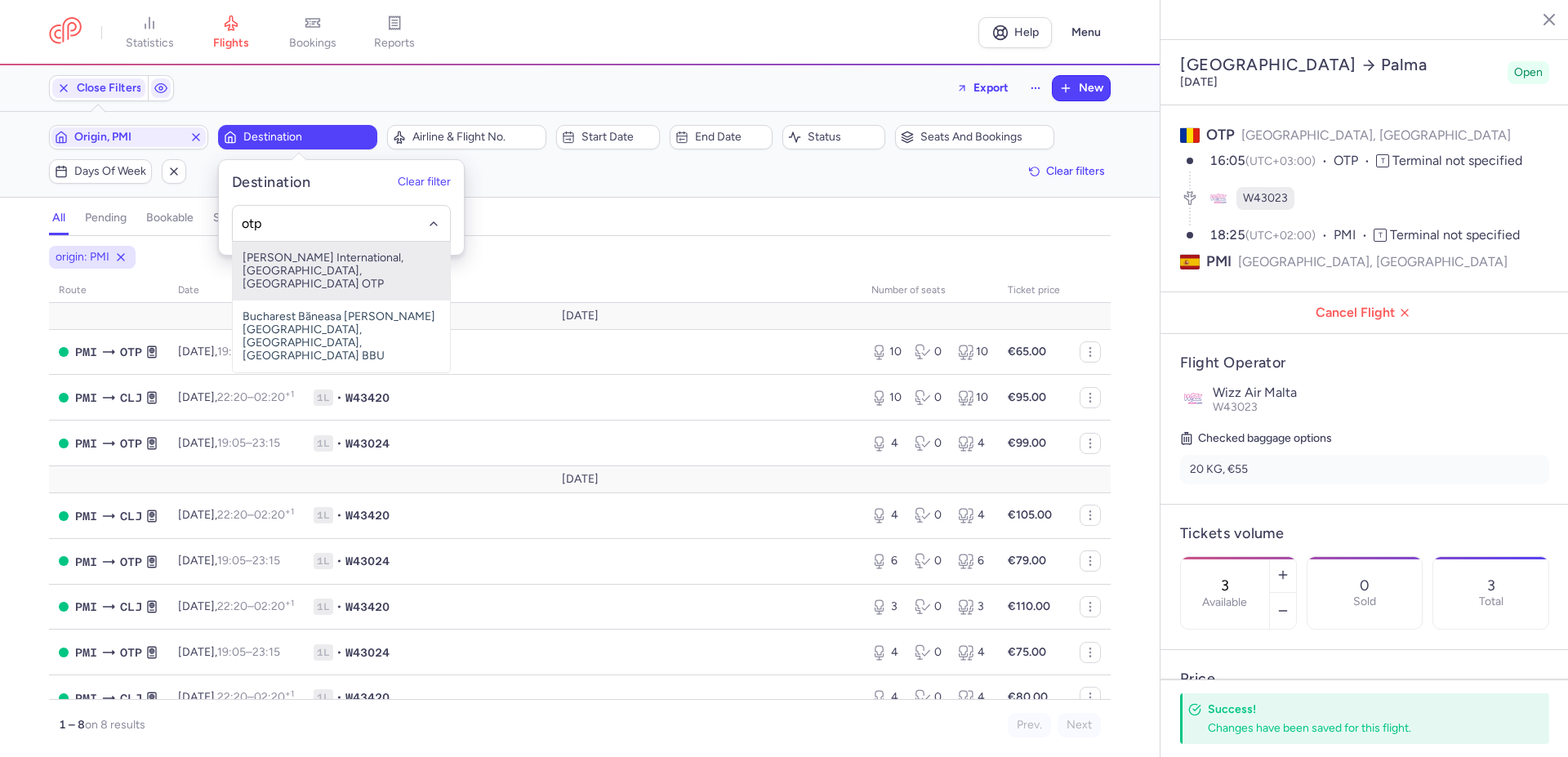
click at [317, 273] on span "[PERSON_NAME] International, [GEOGRAPHIC_DATA], [GEOGRAPHIC_DATA] OTP" at bounding box center [341, 271] width 217 height 58
type input "otp"
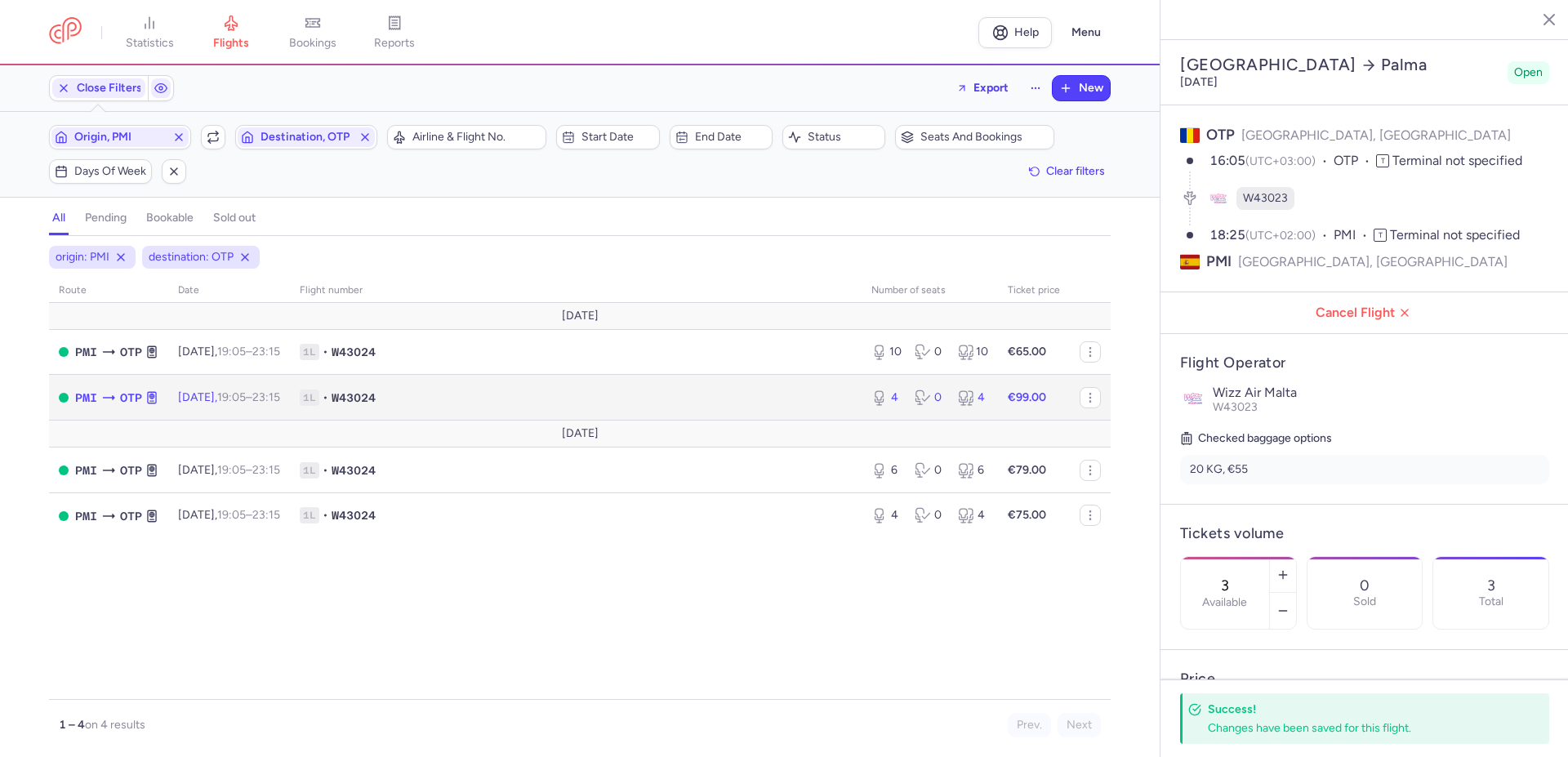
click at [749, 403] on span "1L • W43024" at bounding box center [576, 397] width 552 height 17
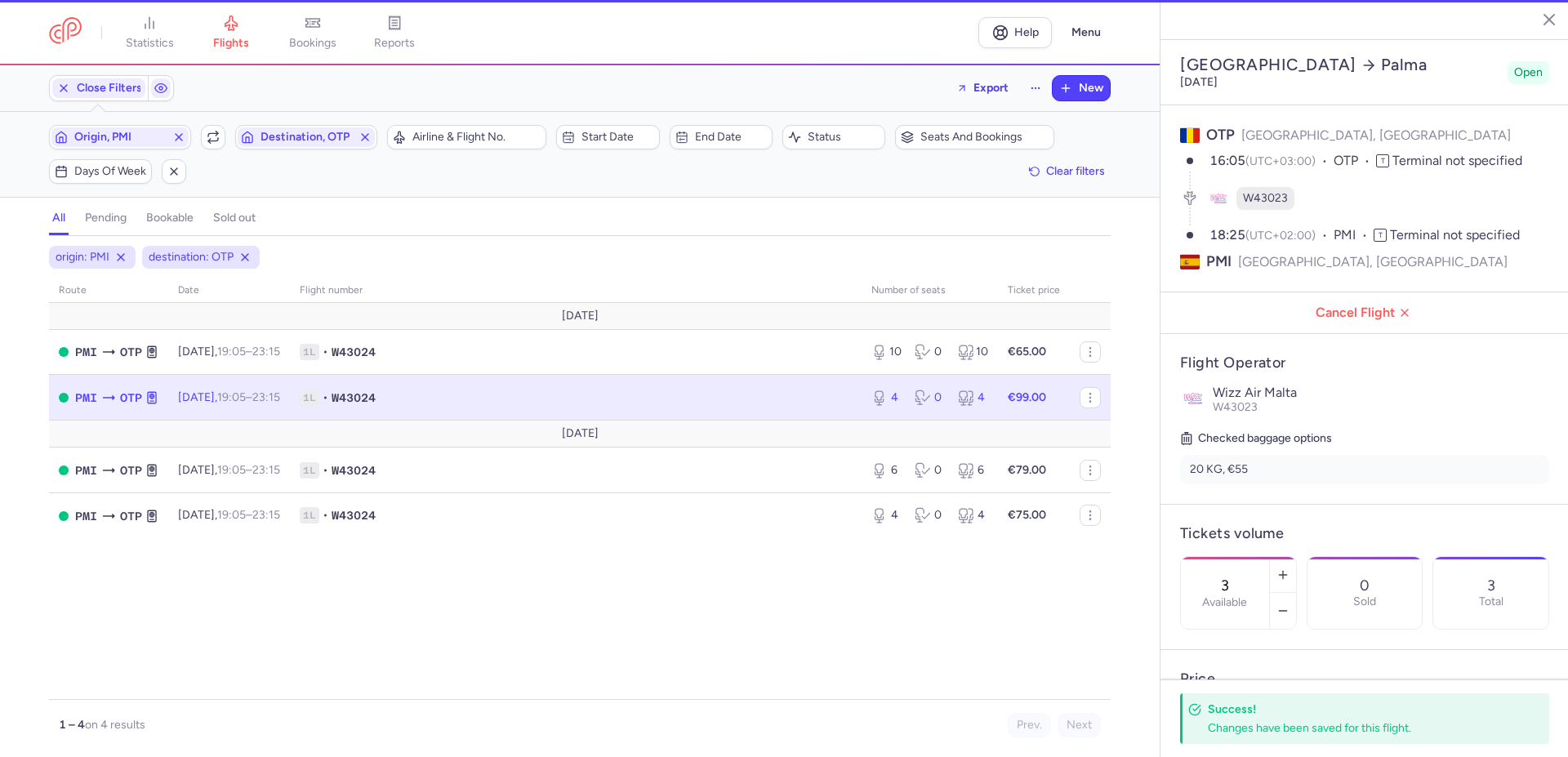
type input "4"
type input "2"
select select "days"
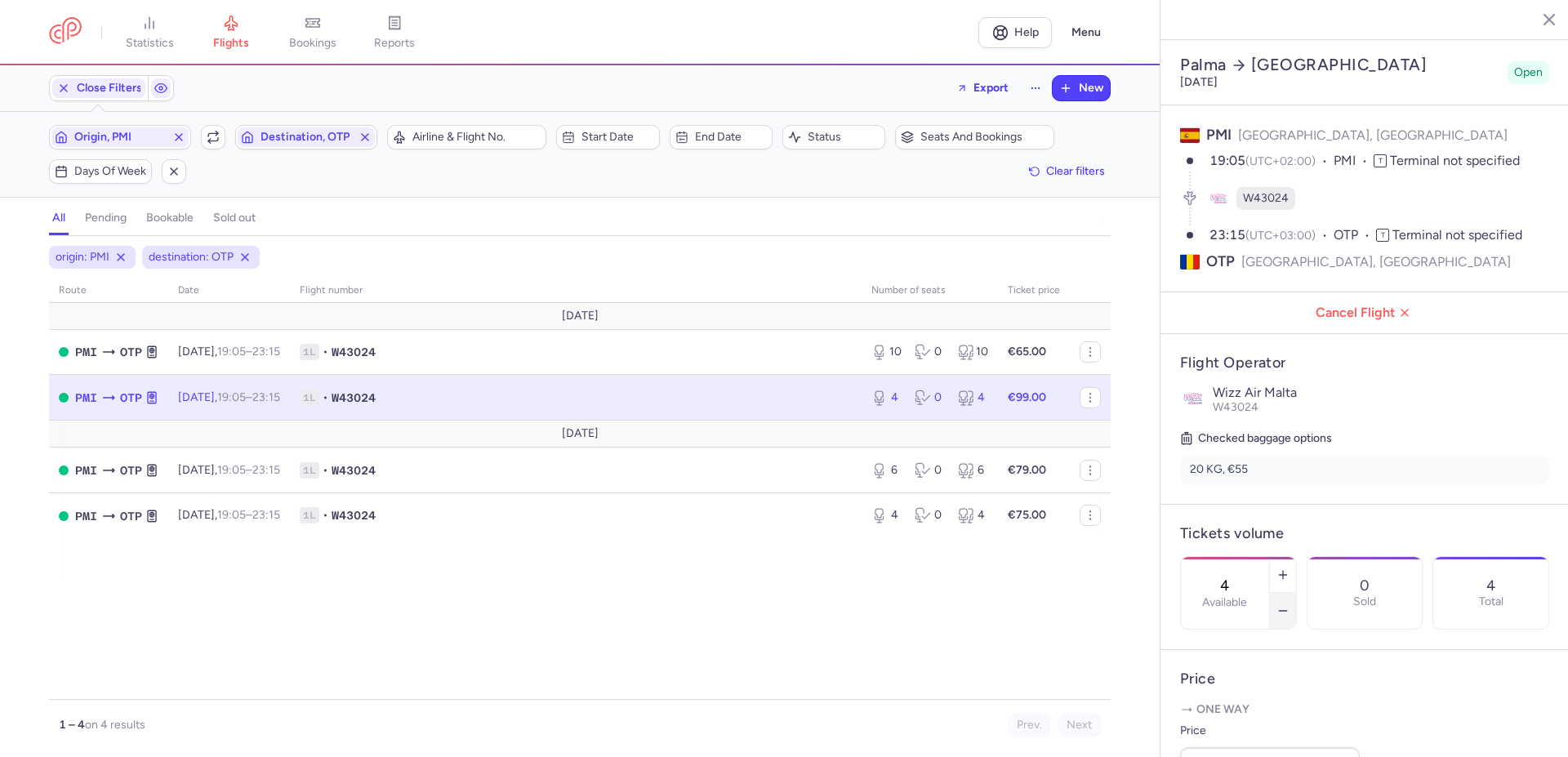
click at [1289, 604] on icon "button" at bounding box center [1283, 610] width 13 height 13
type input "3"
click at [1238, 727] on span "Save changes" at bounding box center [1234, 725] width 81 height 15
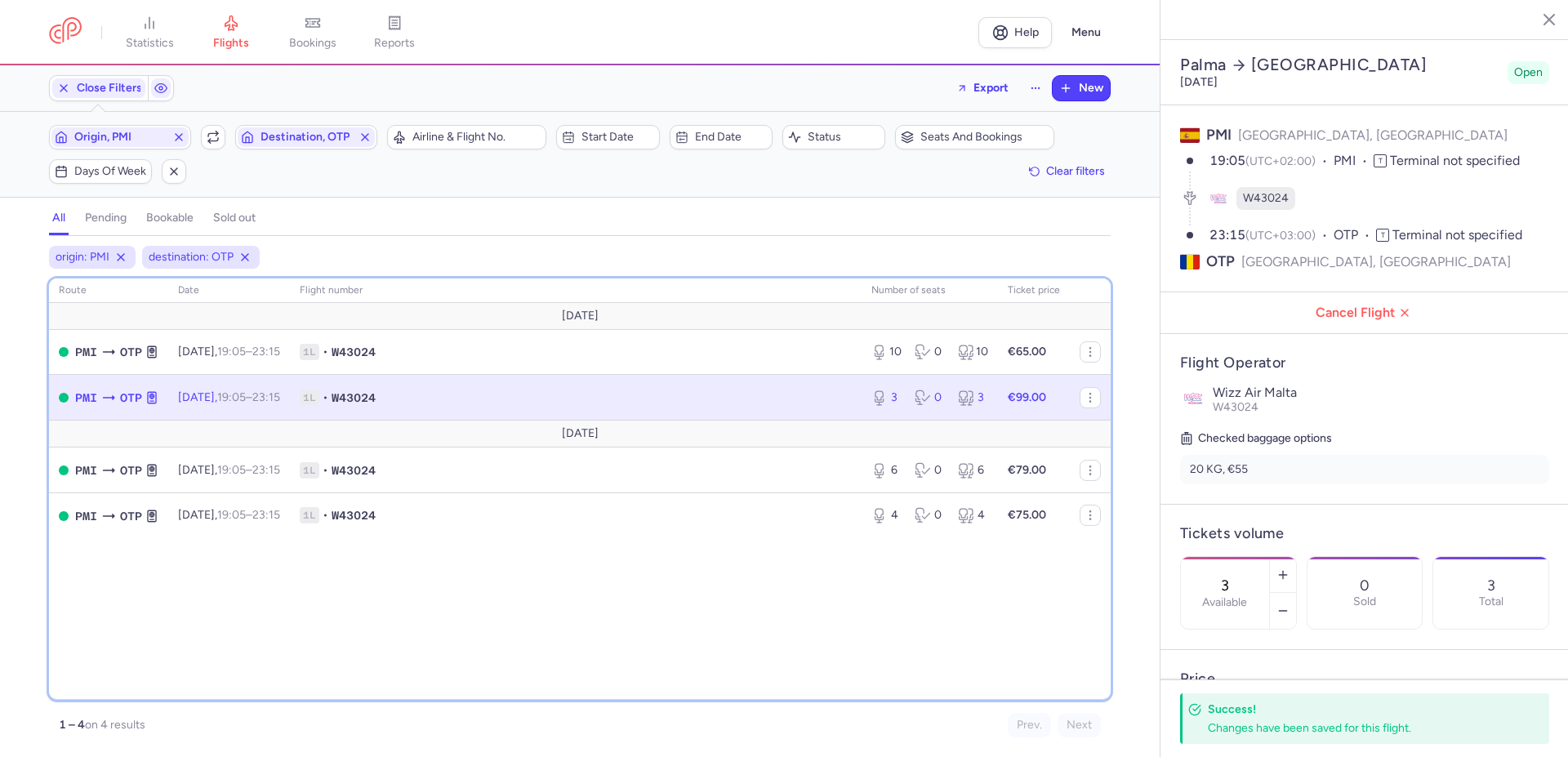
click at [1000, 642] on div "route date Flight number number of seats Ticket price [DATE] PMI OTP [DATE] 19:…" at bounding box center [579, 489] width 1062 height 422
click at [782, 625] on div "route date Flight number number of seats Ticket price [DATE] PMI OTP [DATE] 19:…" at bounding box center [579, 489] width 1062 height 422
